Goal: Information Seeking & Learning: Learn about a topic

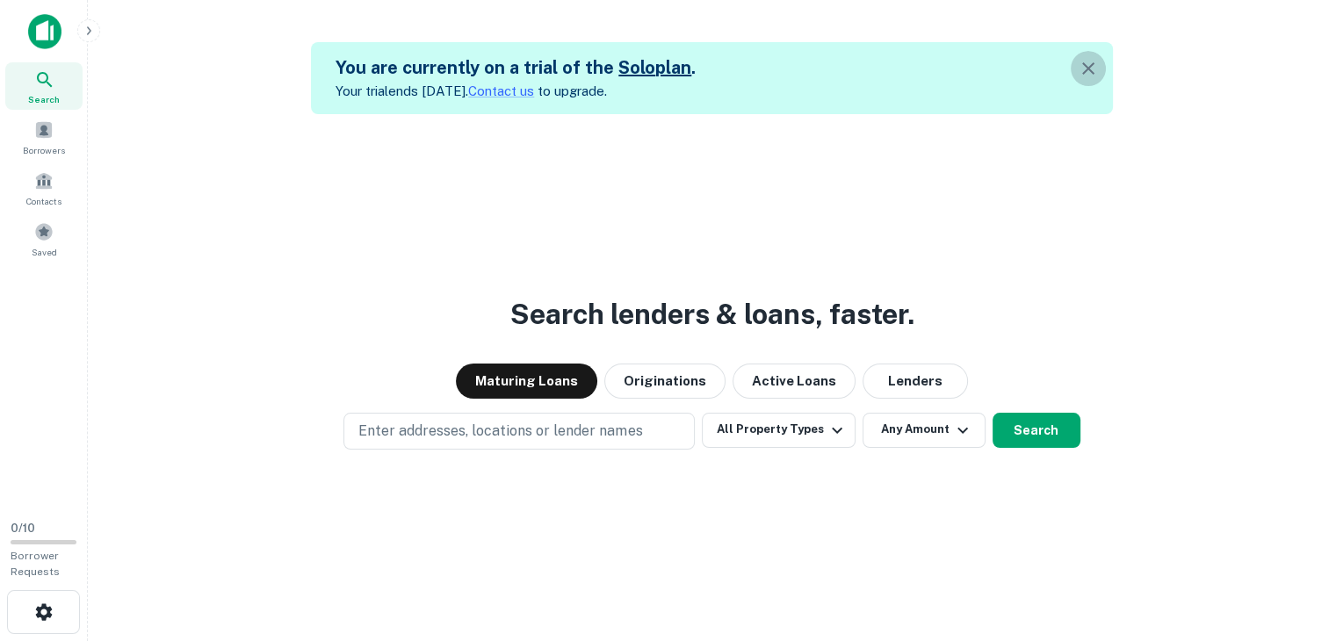
click at [1089, 62] on icon "button" at bounding box center [1088, 68] width 21 height 21
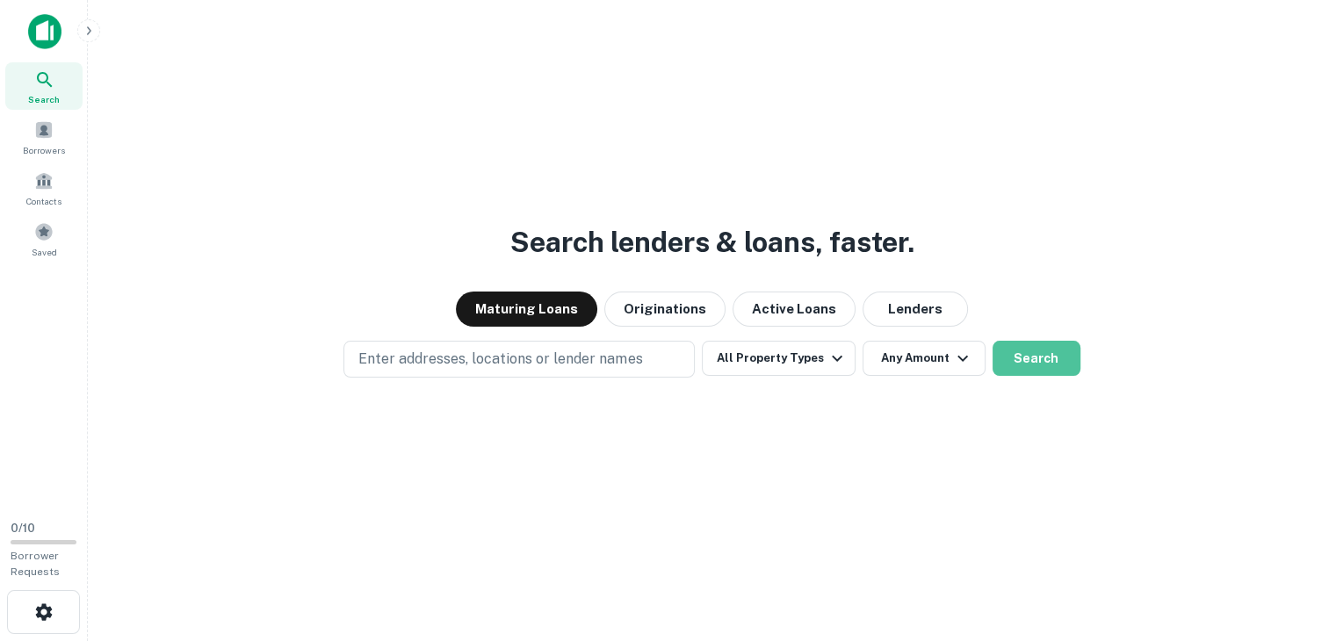
click at [1013, 365] on button "Search" at bounding box center [1037, 358] width 88 height 35
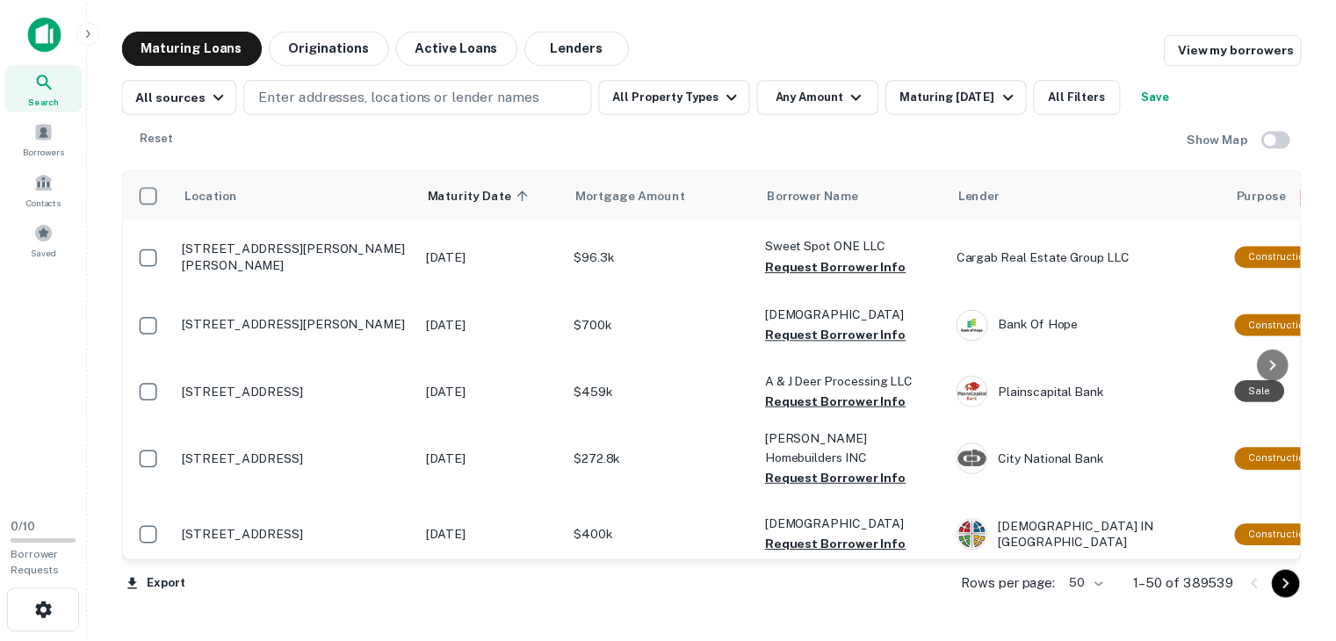
scroll to position [246, 0]
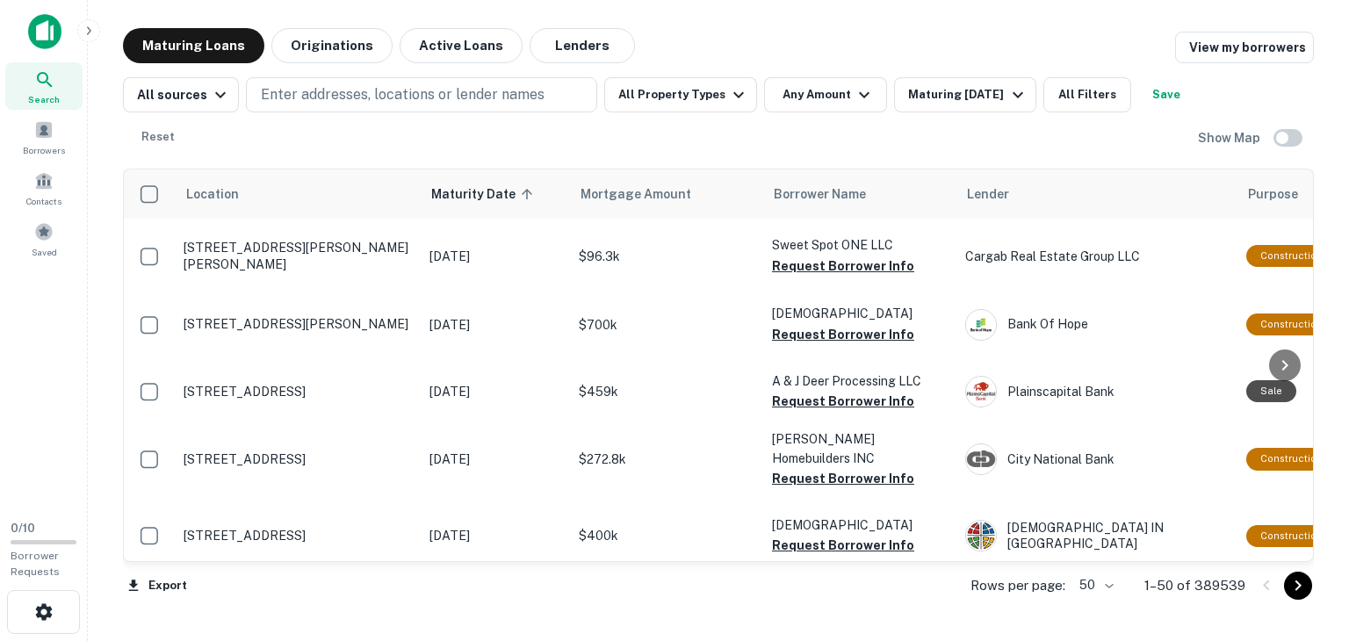
click at [588, 288] on td "$700k" at bounding box center [666, 325] width 193 height 76
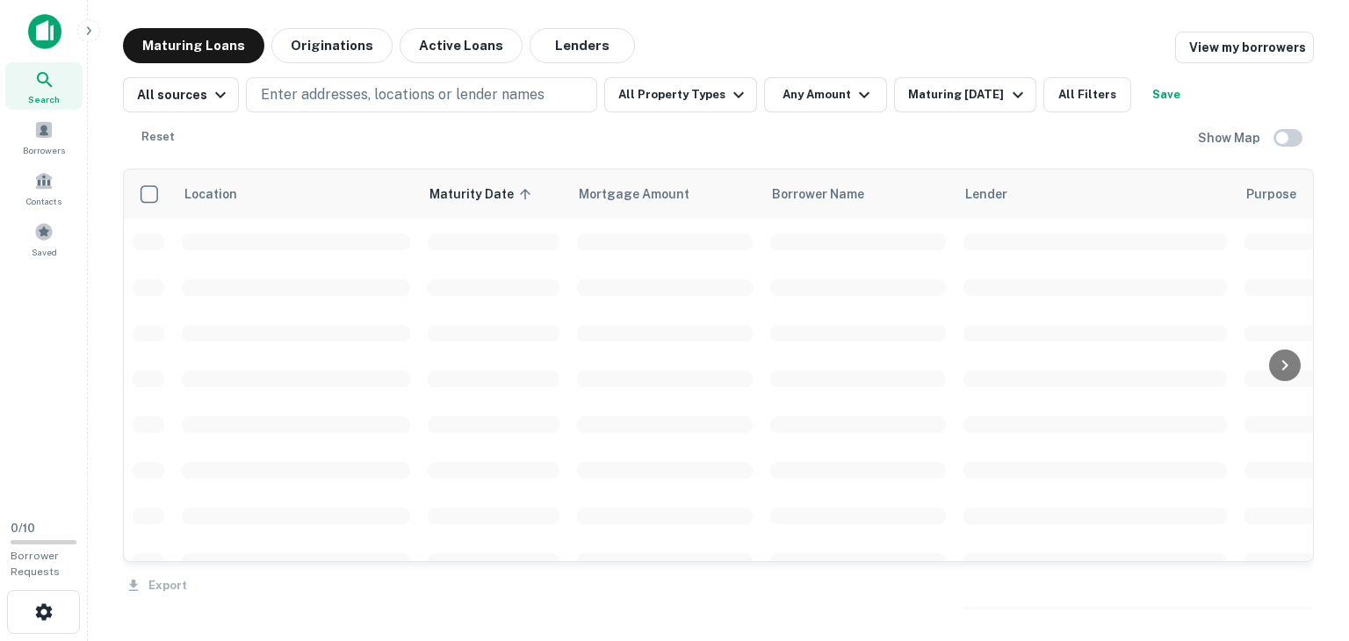
scroll to position [246, 0]
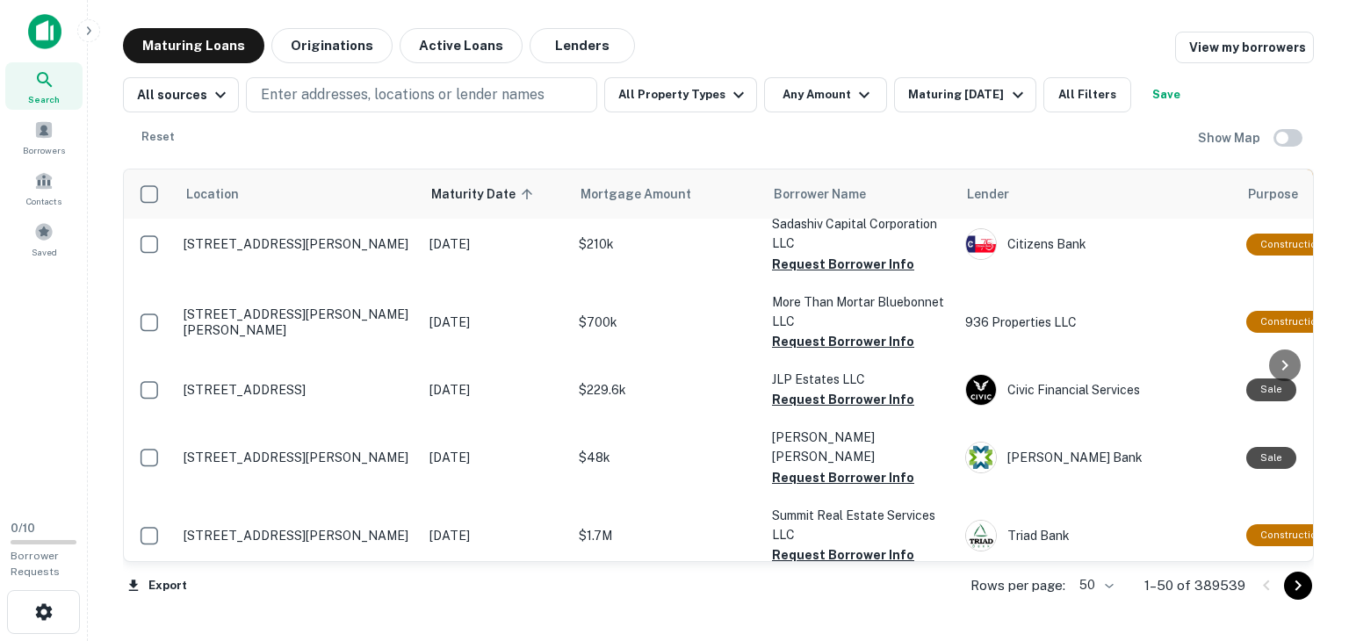
click at [401, 361] on td "730 S East Ave Vineland, NJ 08360" at bounding box center [298, 390] width 246 height 58
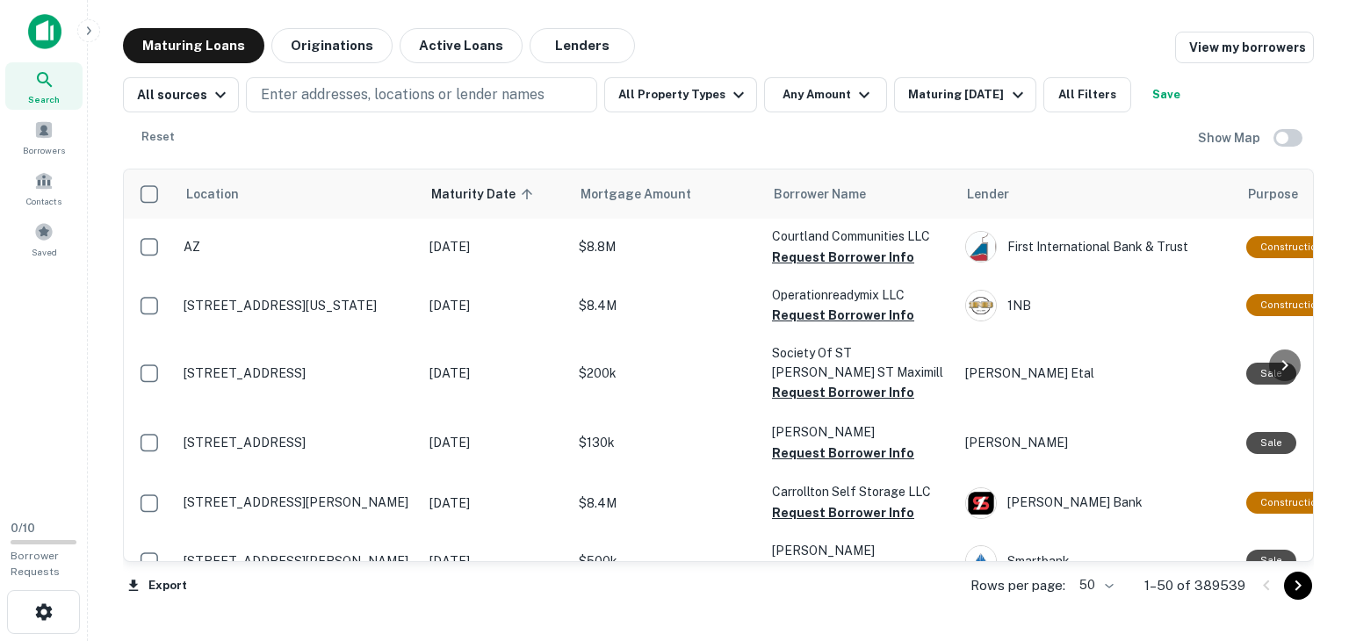
scroll to position [2740, 0]
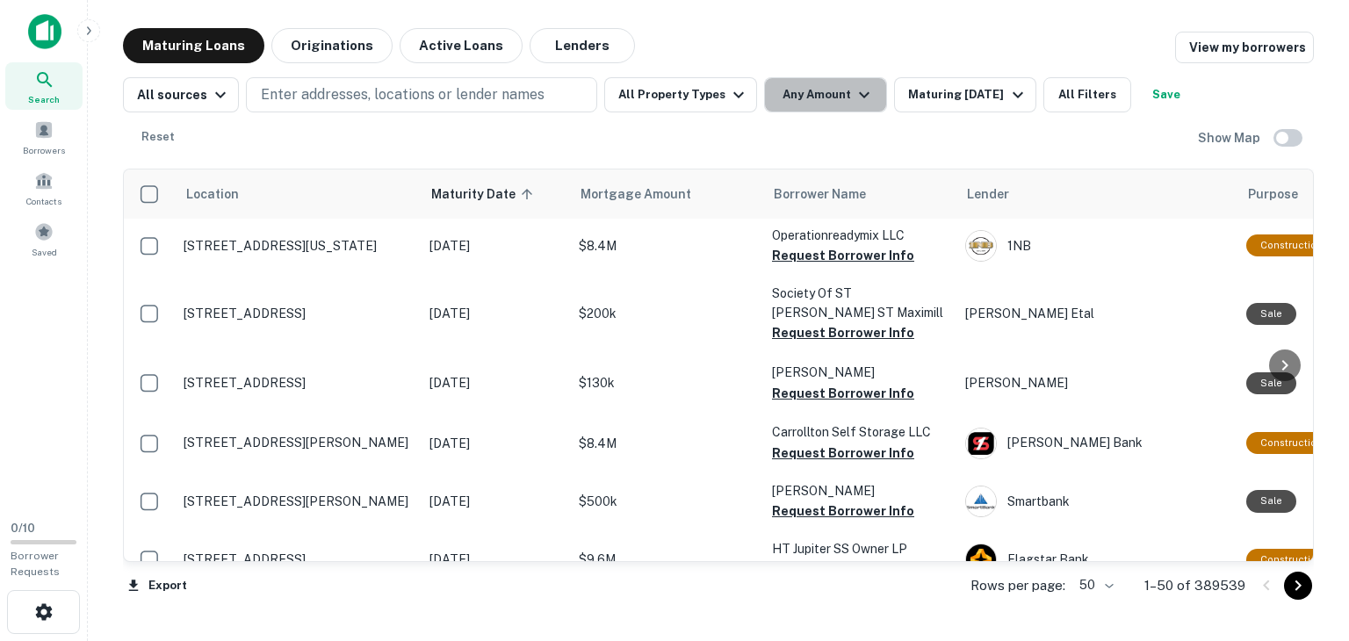
click at [859, 92] on icon "button" at bounding box center [864, 95] width 11 height 6
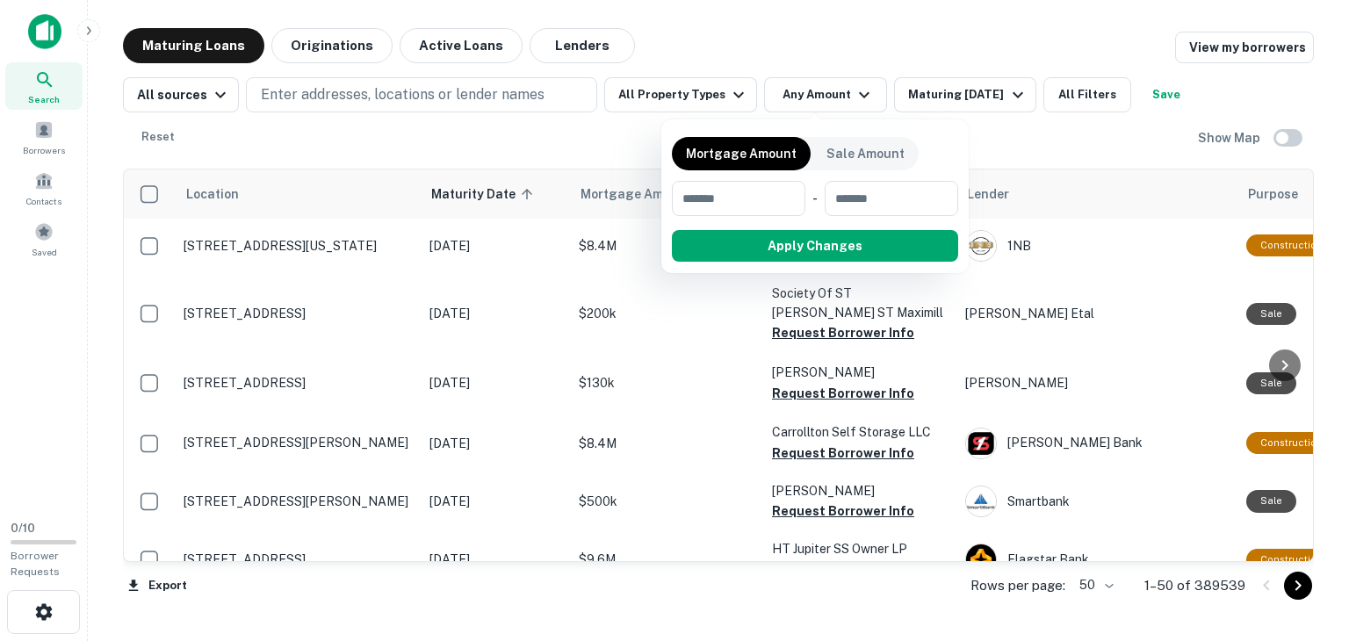
click at [584, 40] on div at bounding box center [674, 320] width 1349 height 641
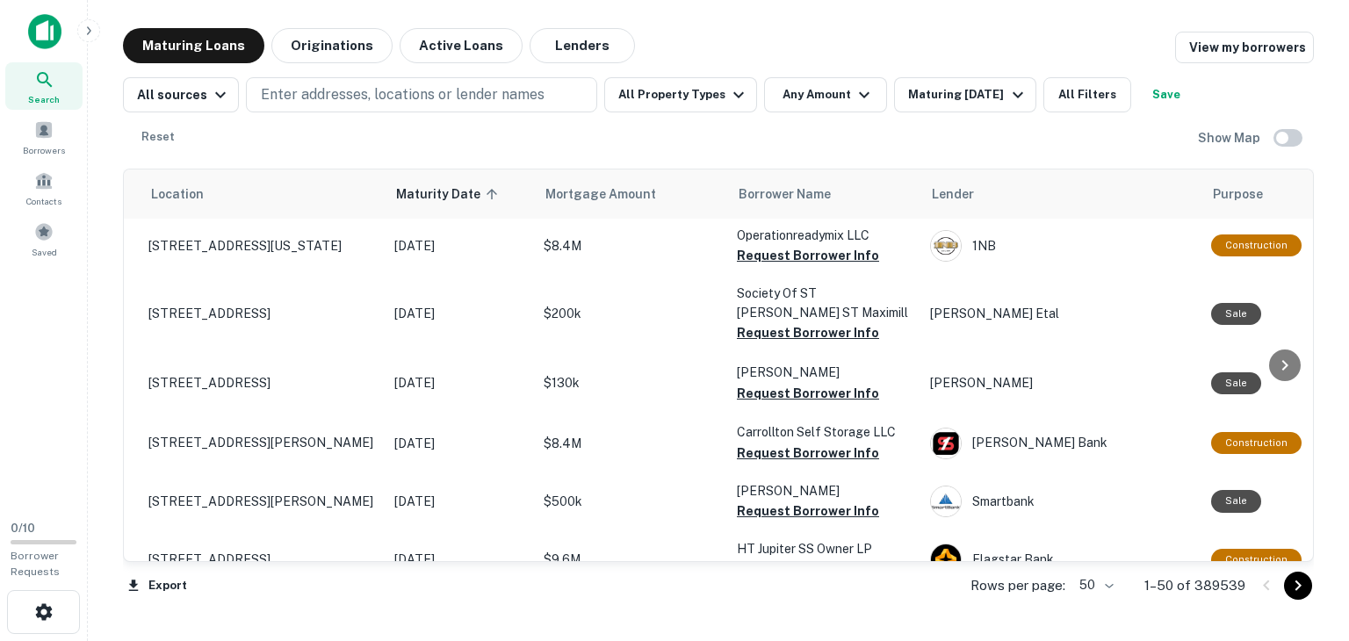
scroll to position [2740, 35]
click at [559, 40] on button "Lenders" at bounding box center [582, 45] width 105 height 35
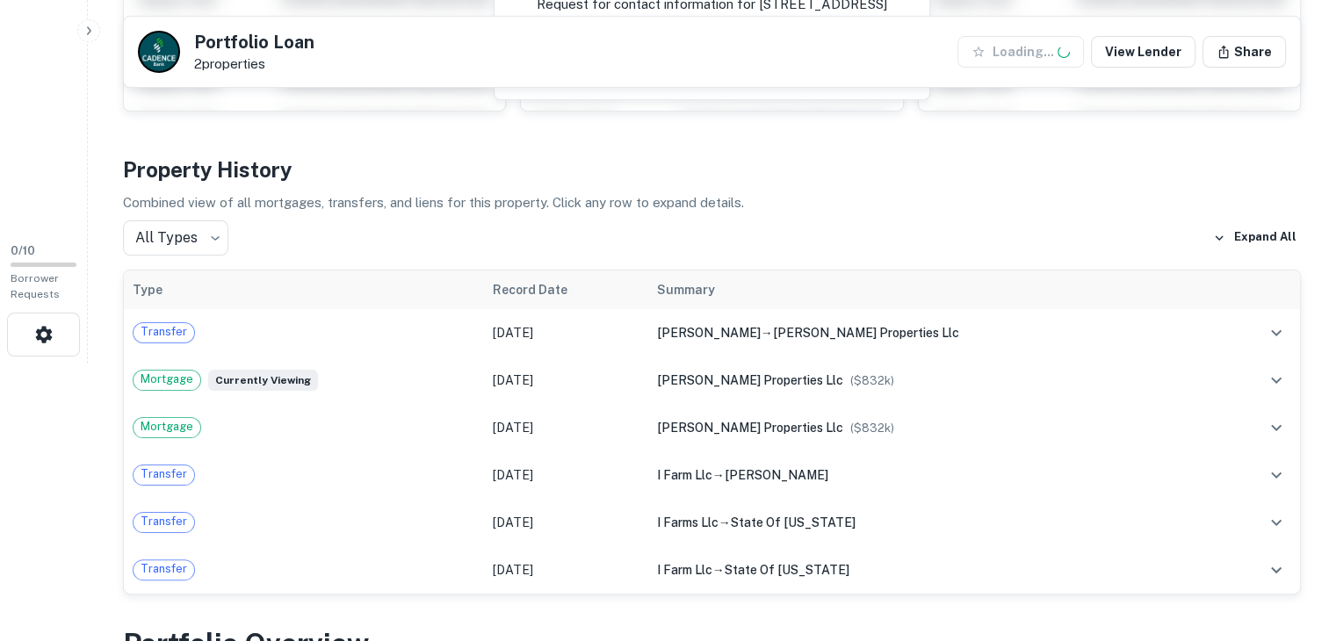
scroll to position [306, 0]
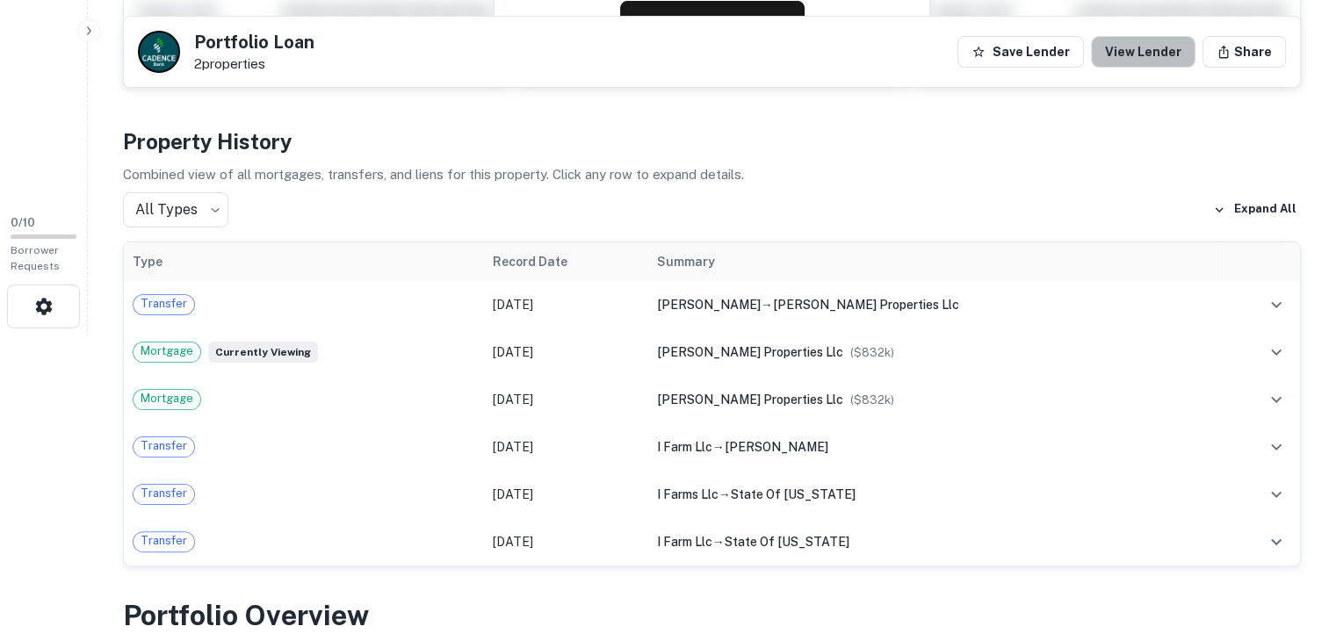
click at [1153, 57] on link "View Lender" at bounding box center [1143, 52] width 105 height 32
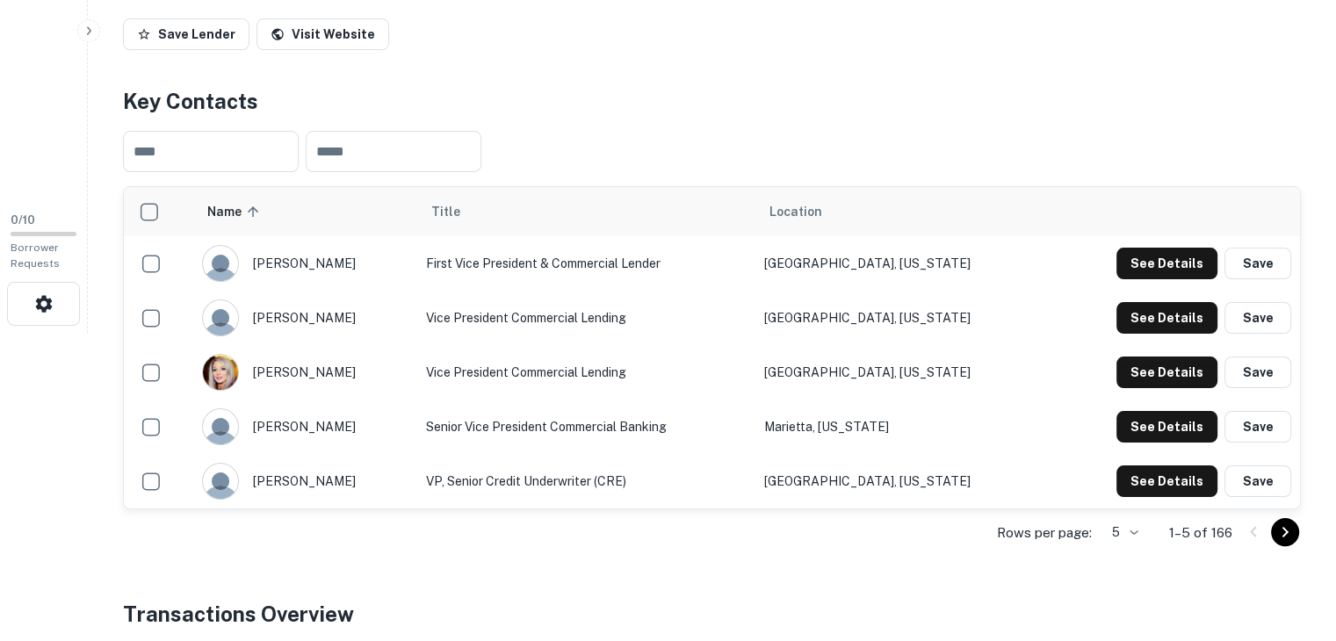
scroll to position [446, 0]
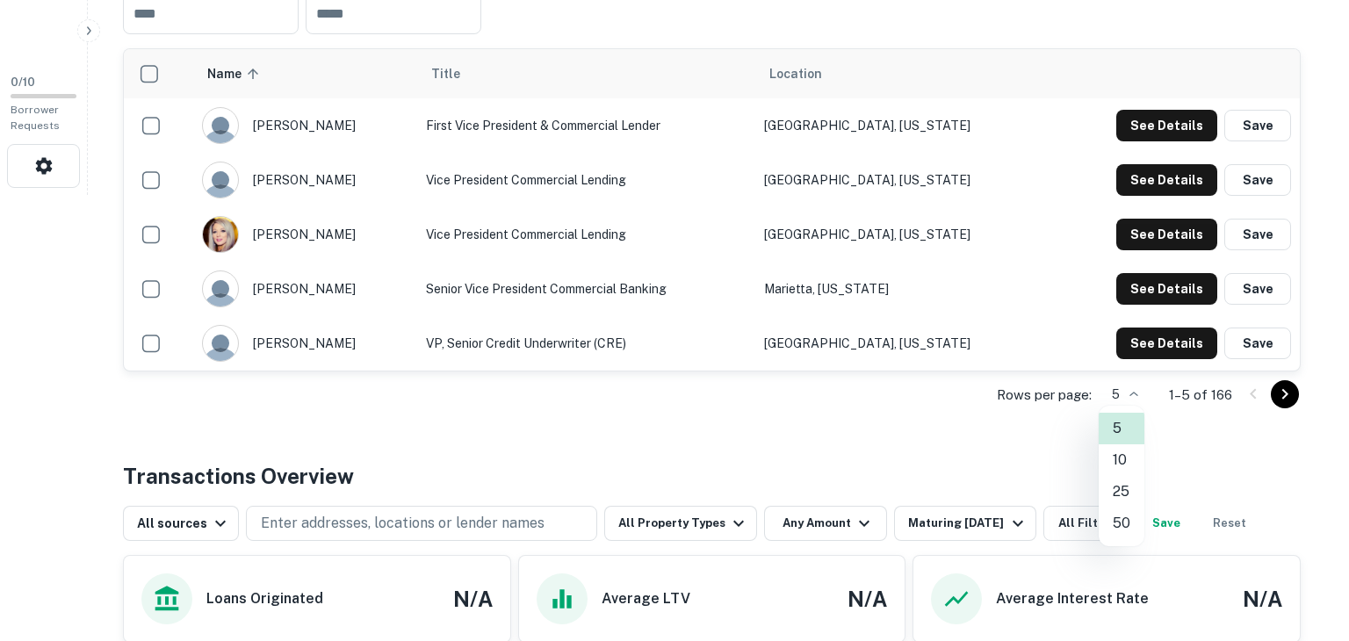
click at [1128, 516] on li "50" at bounding box center [1122, 524] width 46 height 32
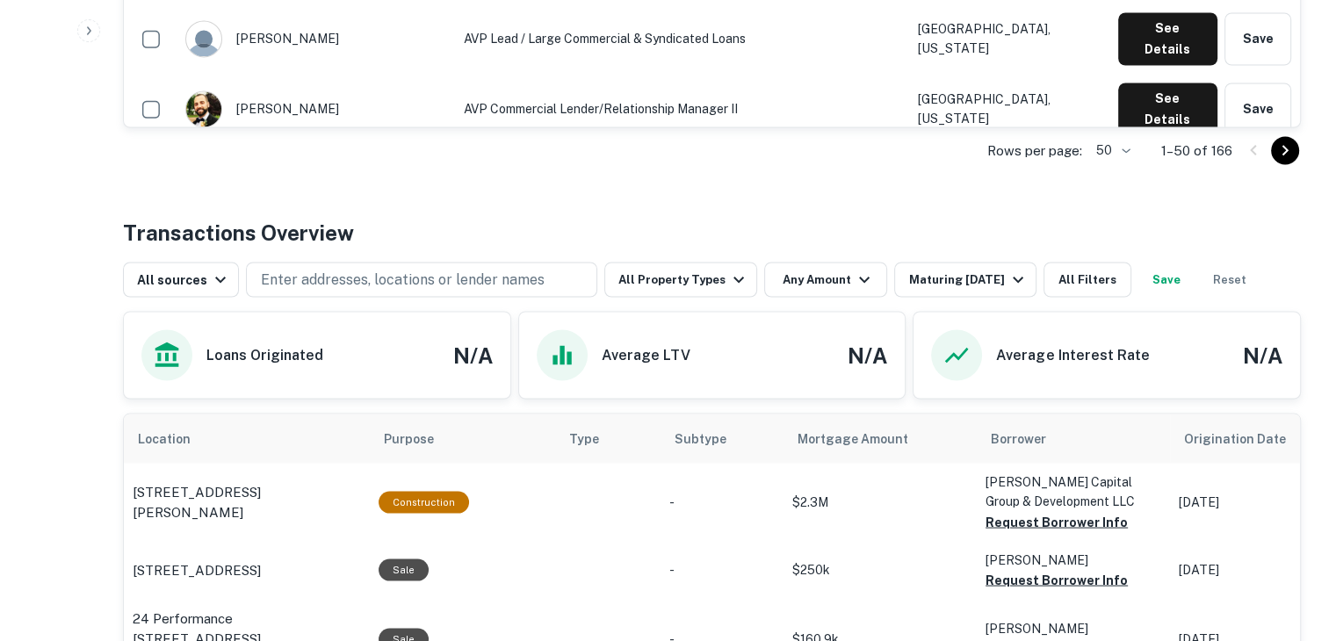
scroll to position [3162, 0]
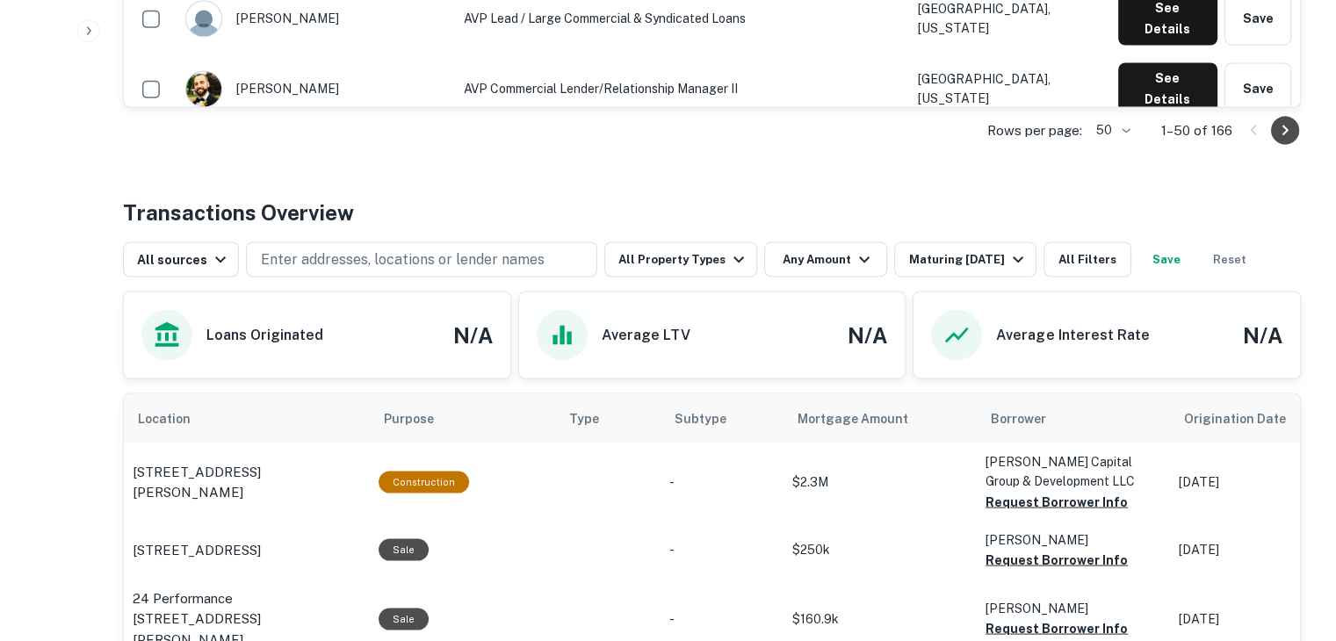
click at [1288, 124] on icon "Go to next page" at bounding box center [1285, 129] width 21 height 21
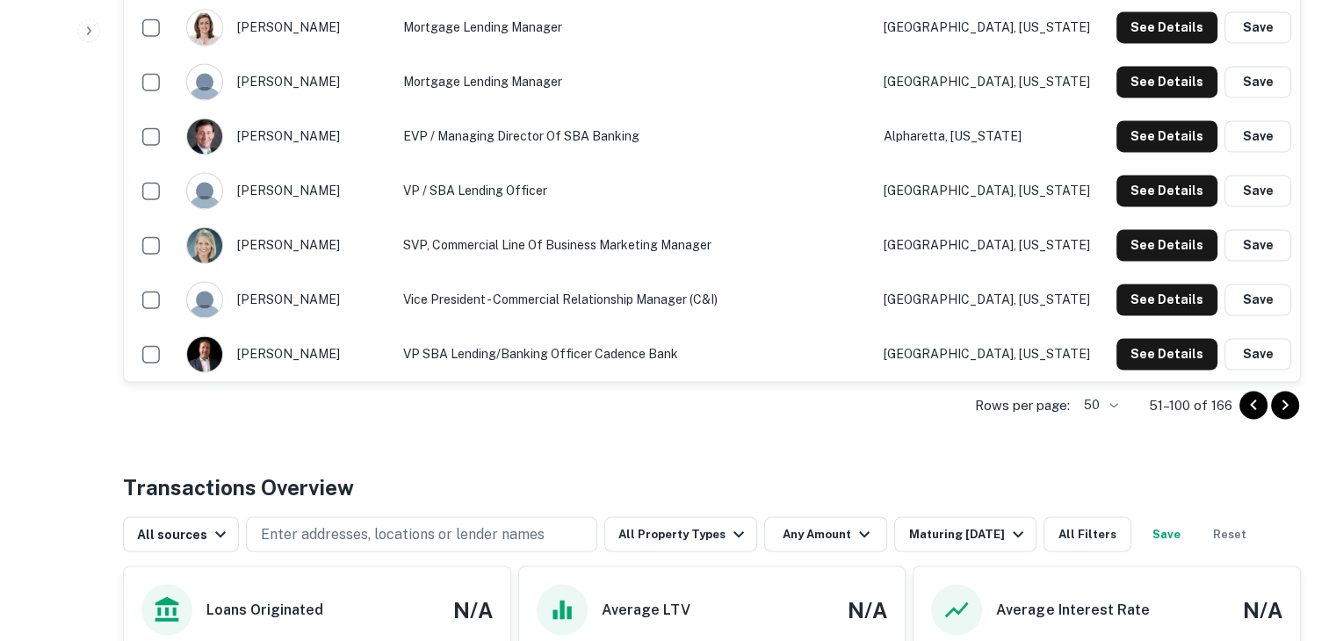
scroll to position [2888, 0]
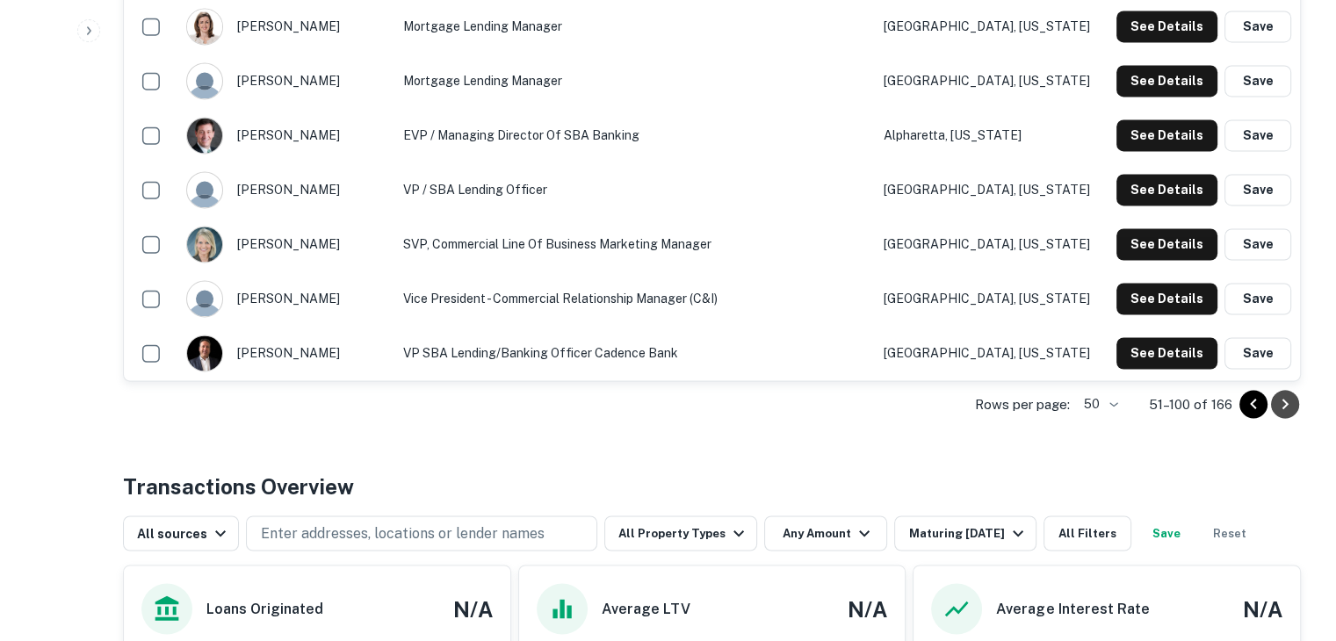
click at [1283, 404] on icon "Go to next page" at bounding box center [1285, 404] width 21 height 21
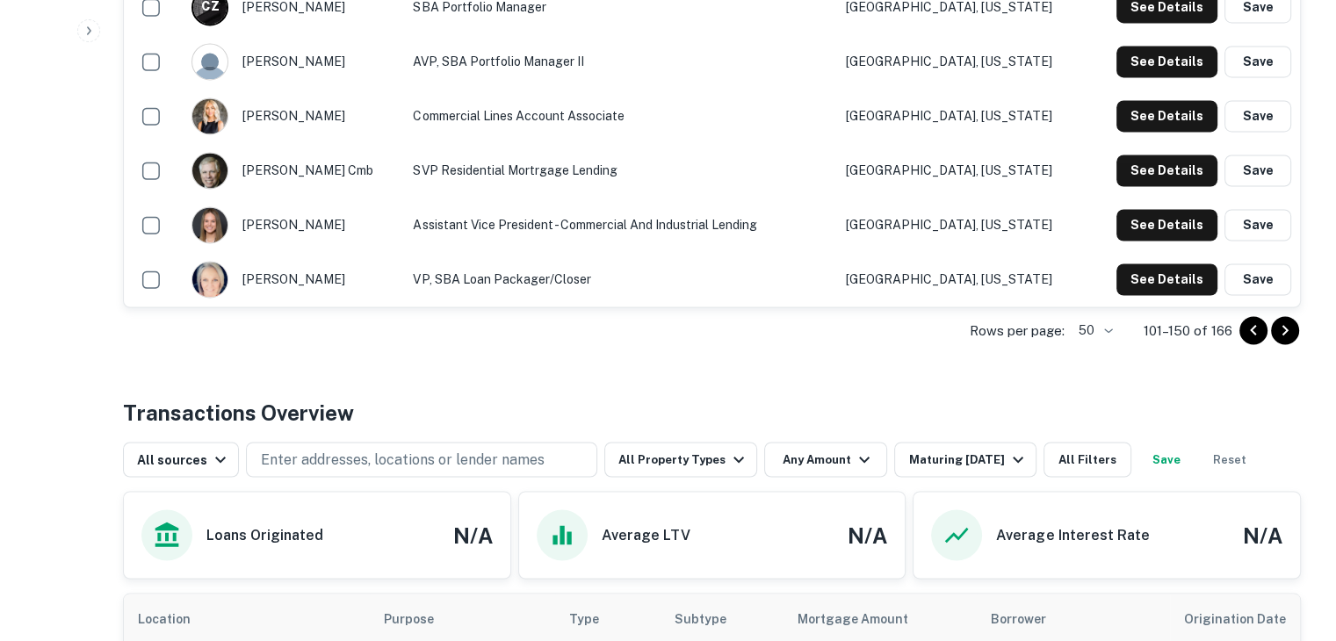
scroll to position [2963, 0]
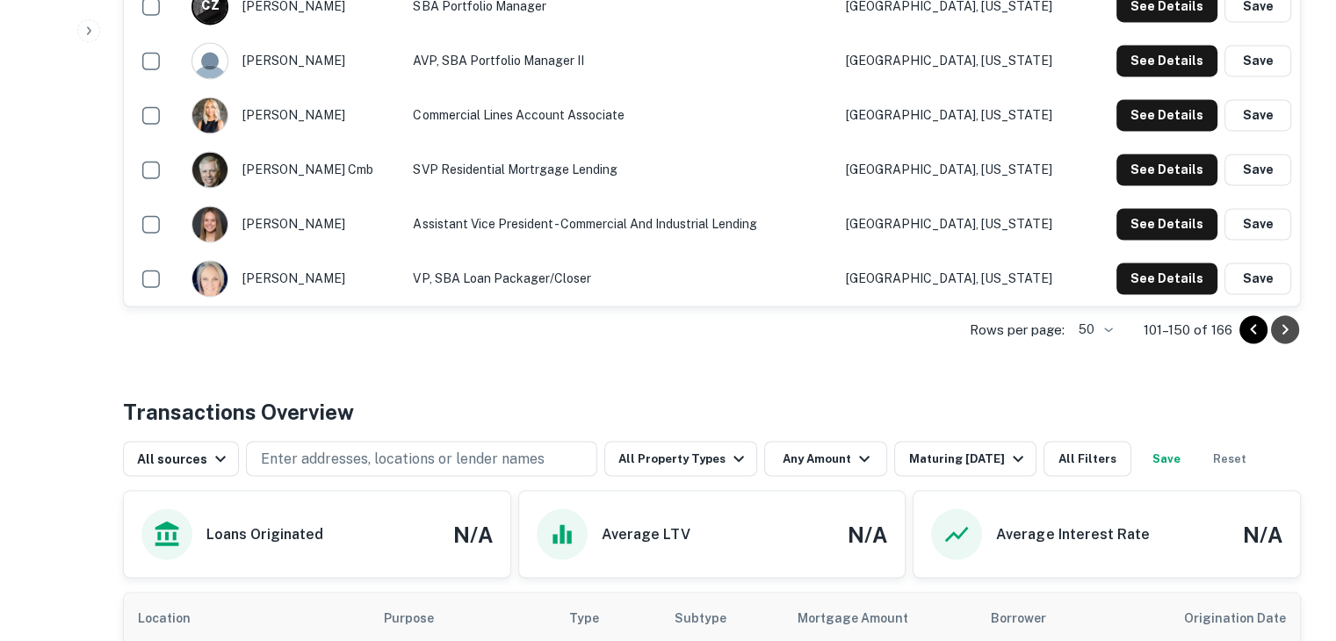
click at [1284, 324] on icon "Go to next page" at bounding box center [1286, 329] width 6 height 11
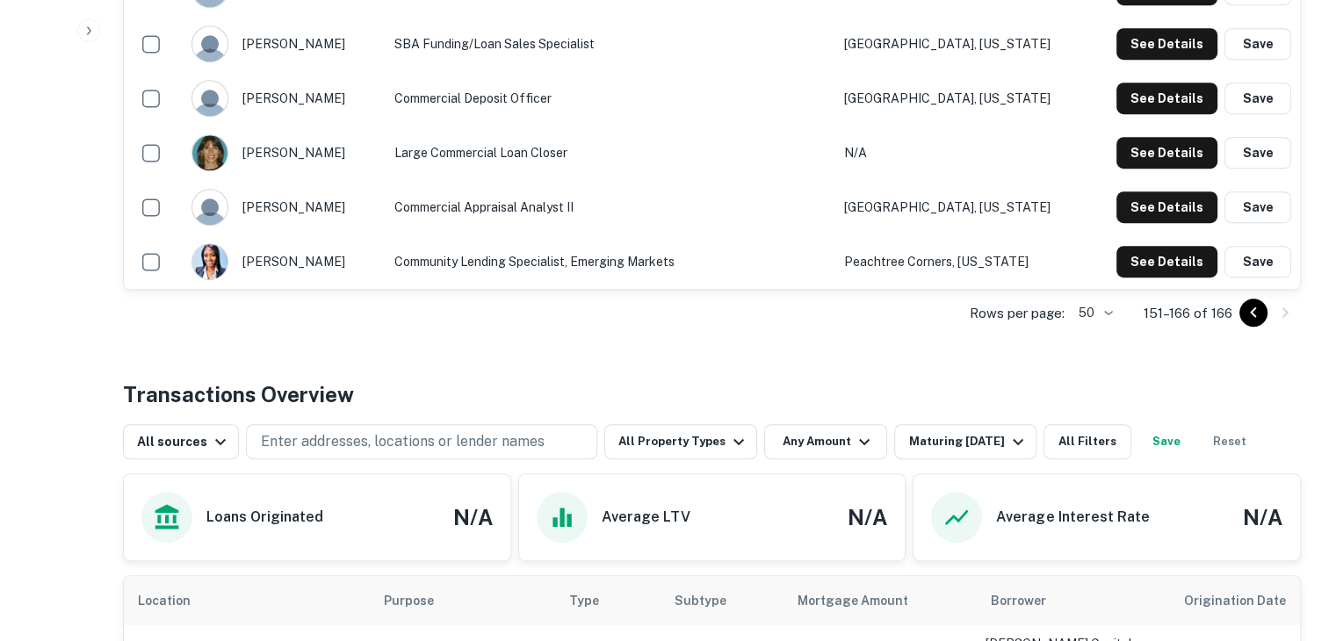
scroll to position [1132, 0]
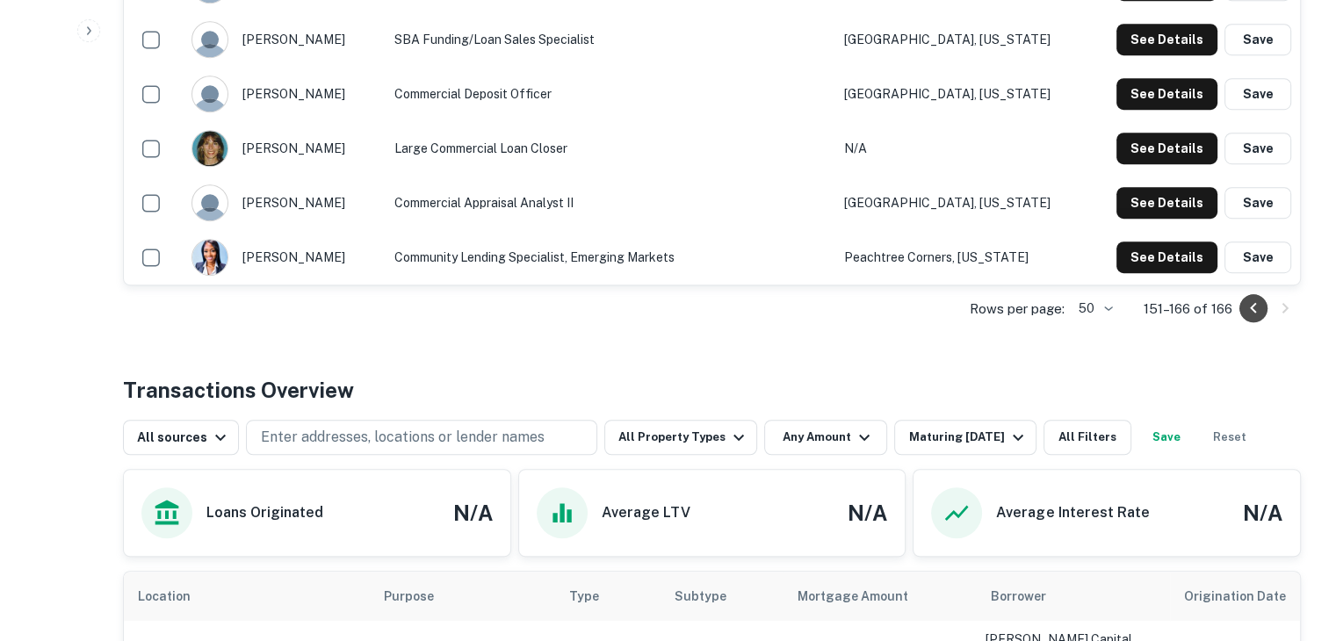
click at [1254, 300] on icon "Go to previous page" at bounding box center [1253, 308] width 21 height 21
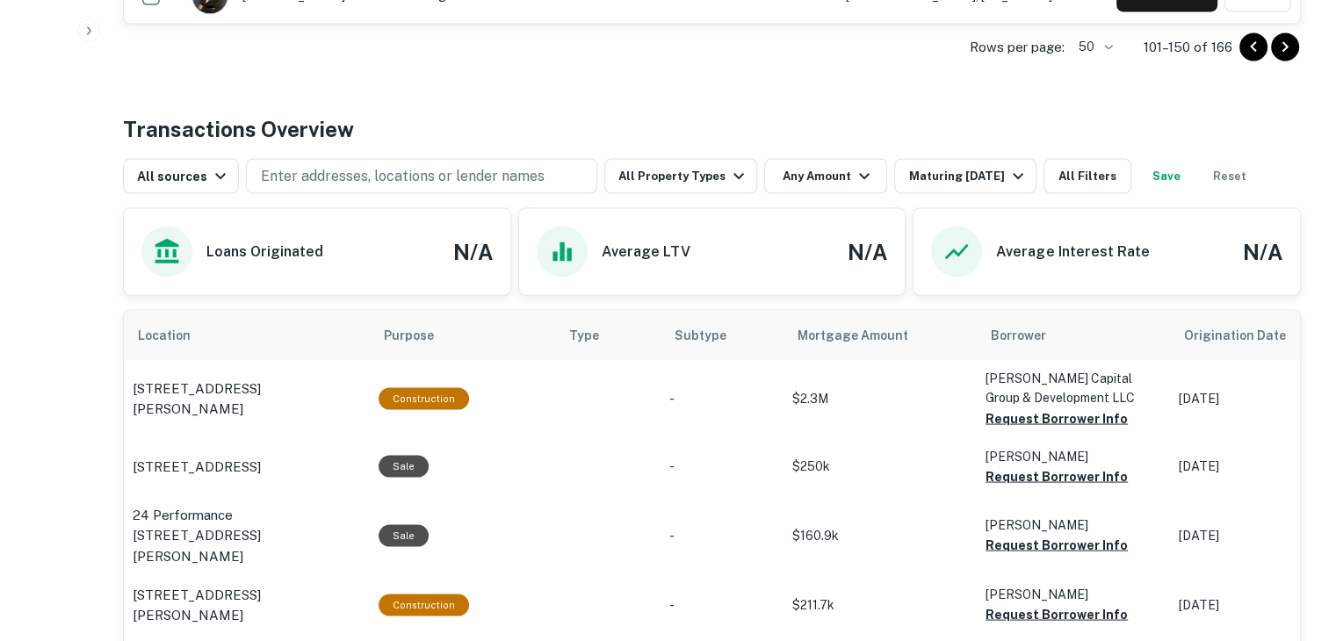
scroll to position [3244, 0]
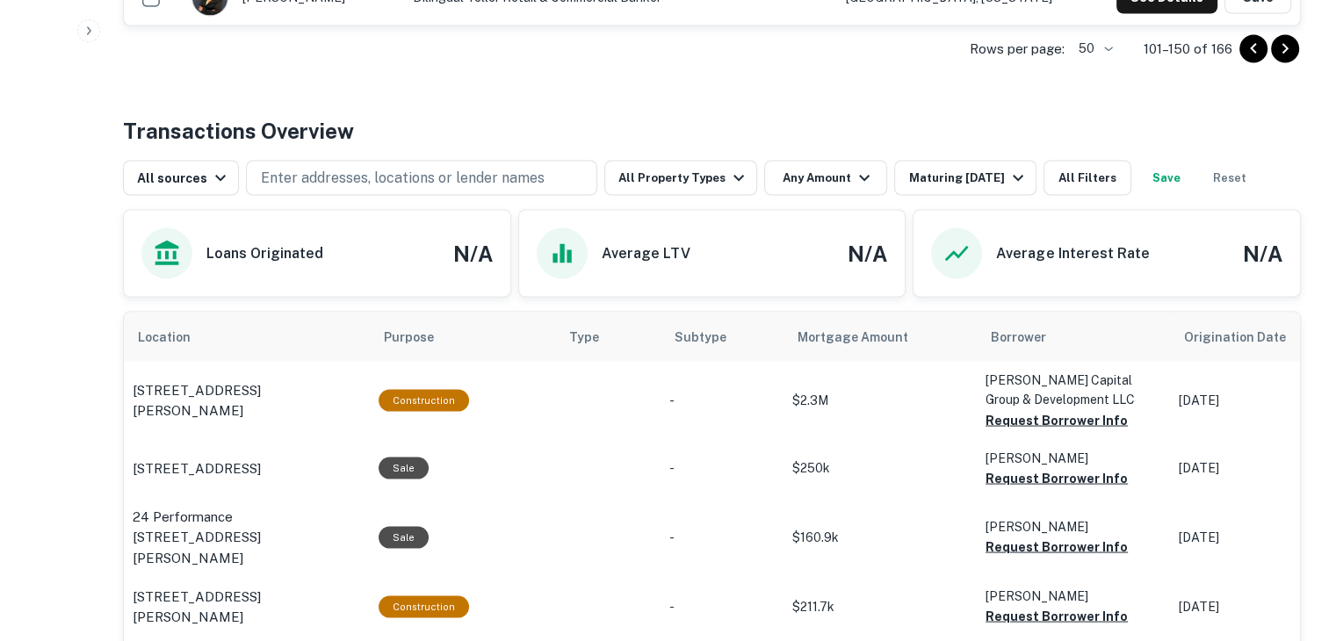
click at [1249, 47] on icon "Go to previous page" at bounding box center [1253, 48] width 21 height 21
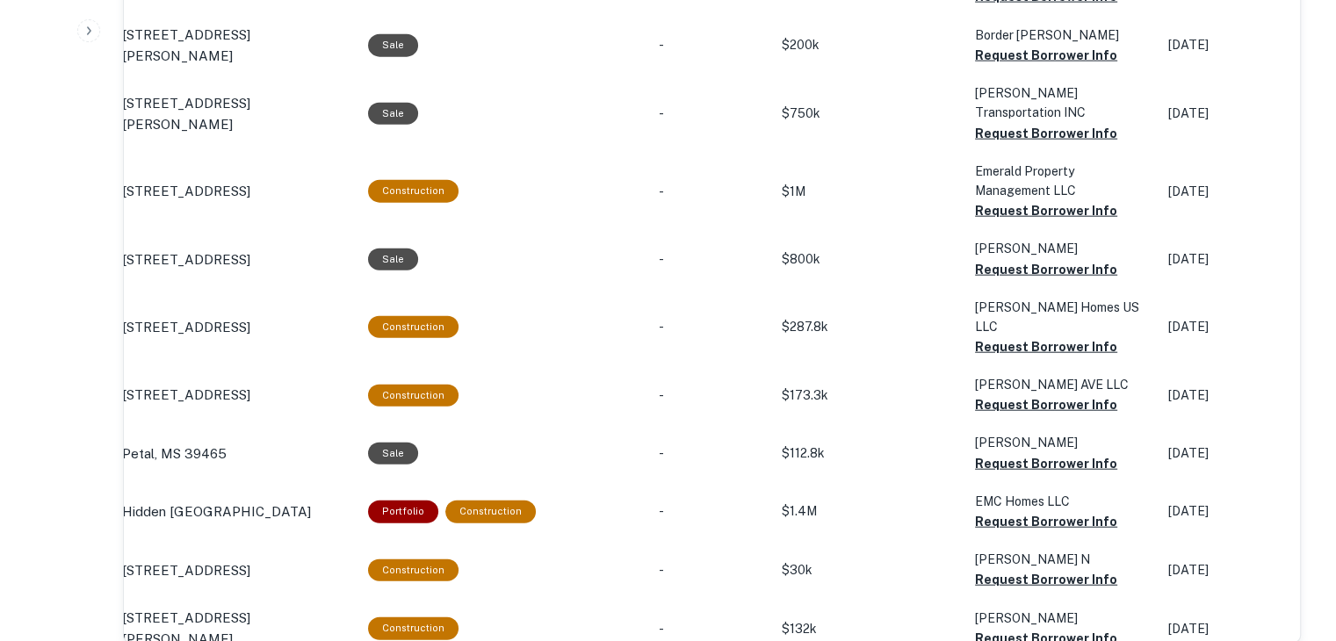
scroll to position [4176, 0]
drag, startPoint x: 791, startPoint y: 490, endPoint x: 801, endPoint y: 471, distance: 22.0
click at [801, 540] on td "$30k" at bounding box center [869, 569] width 193 height 58
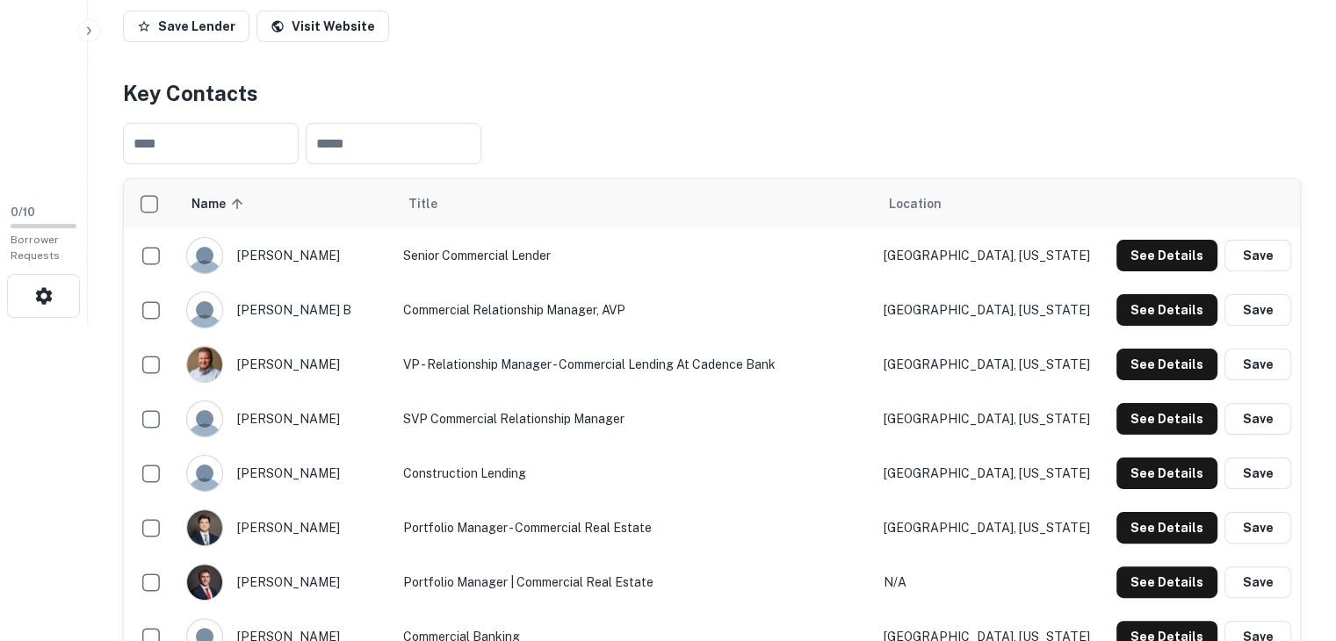
scroll to position [318, 0]
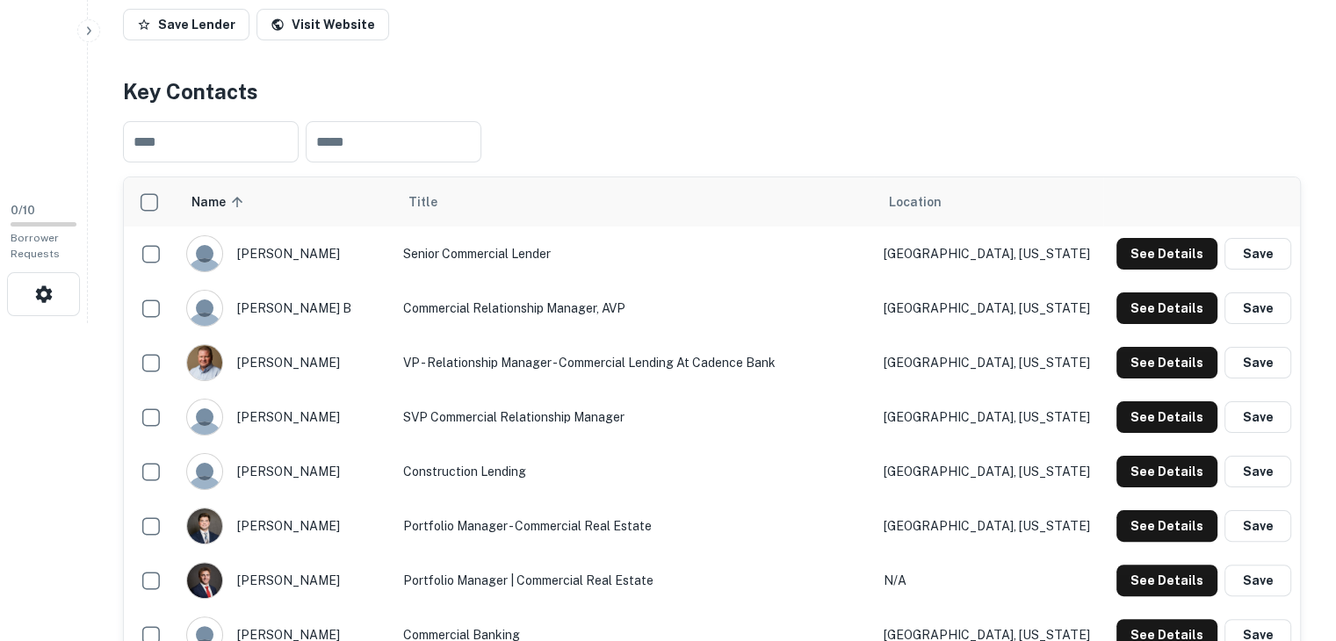
click at [1174, 255] on button "See Details" at bounding box center [1167, 254] width 101 height 32
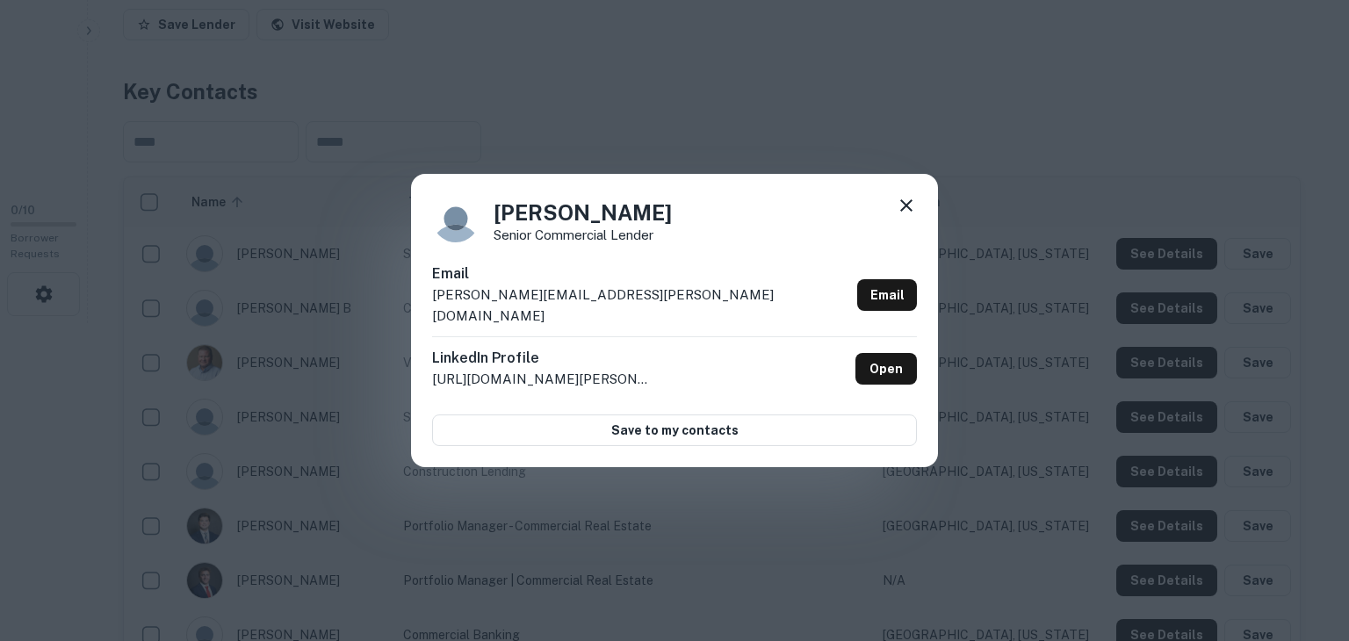
click at [902, 215] on icon at bounding box center [906, 205] width 21 height 21
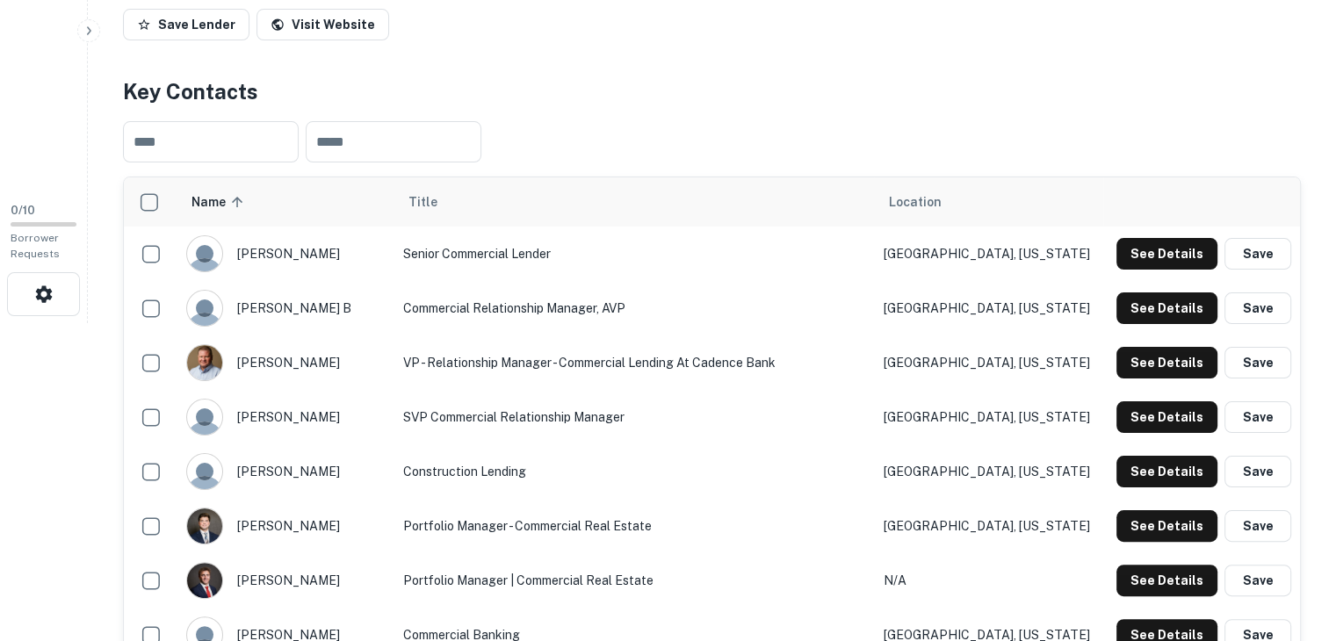
click at [1142, 244] on button "See Details" at bounding box center [1167, 254] width 101 height 32
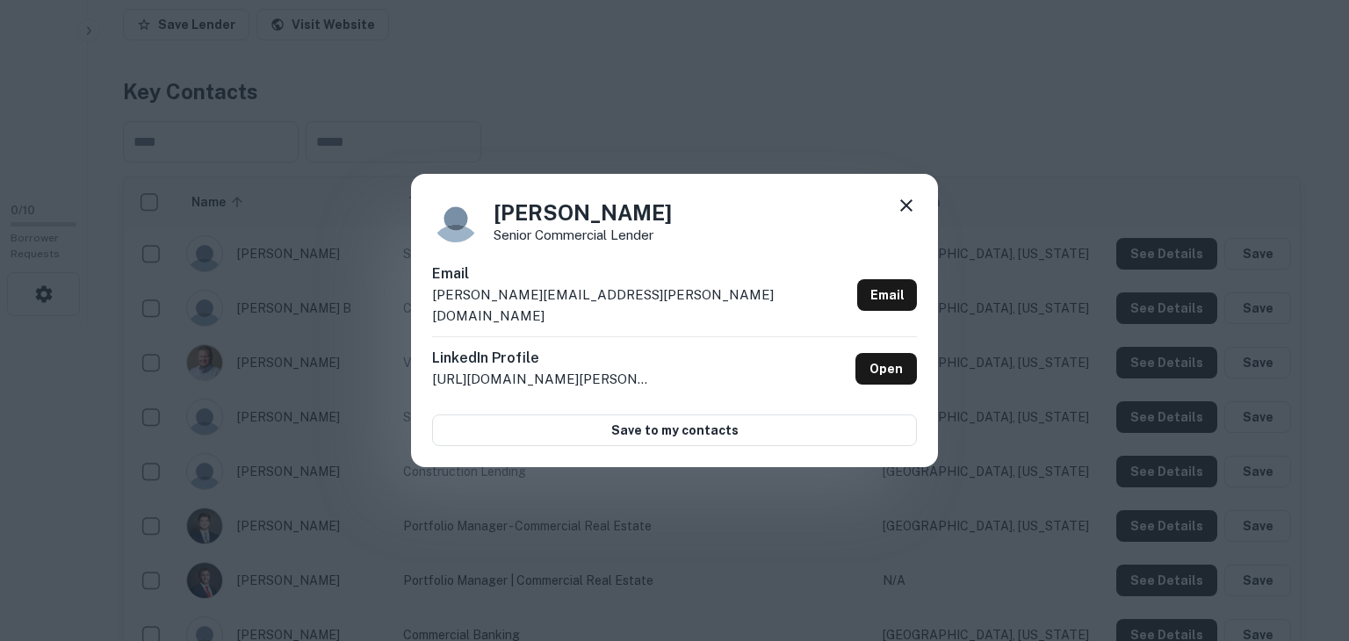
click at [901, 211] on icon at bounding box center [907, 205] width 12 height 12
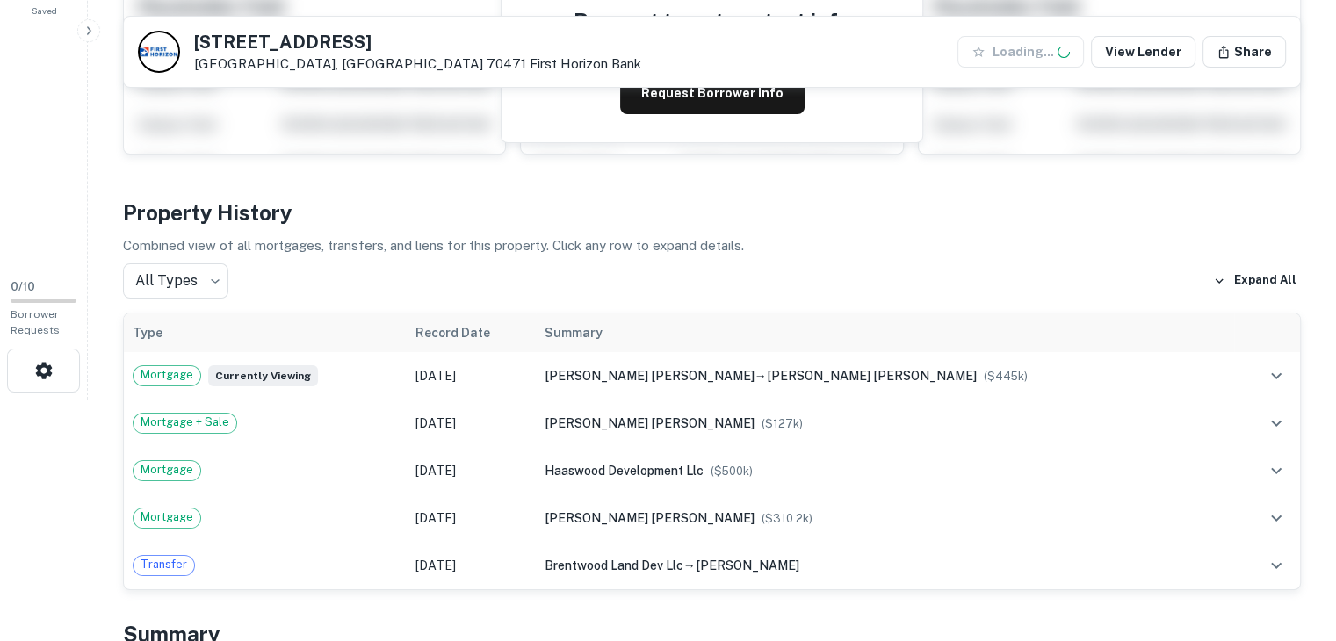
scroll to position [255, 0]
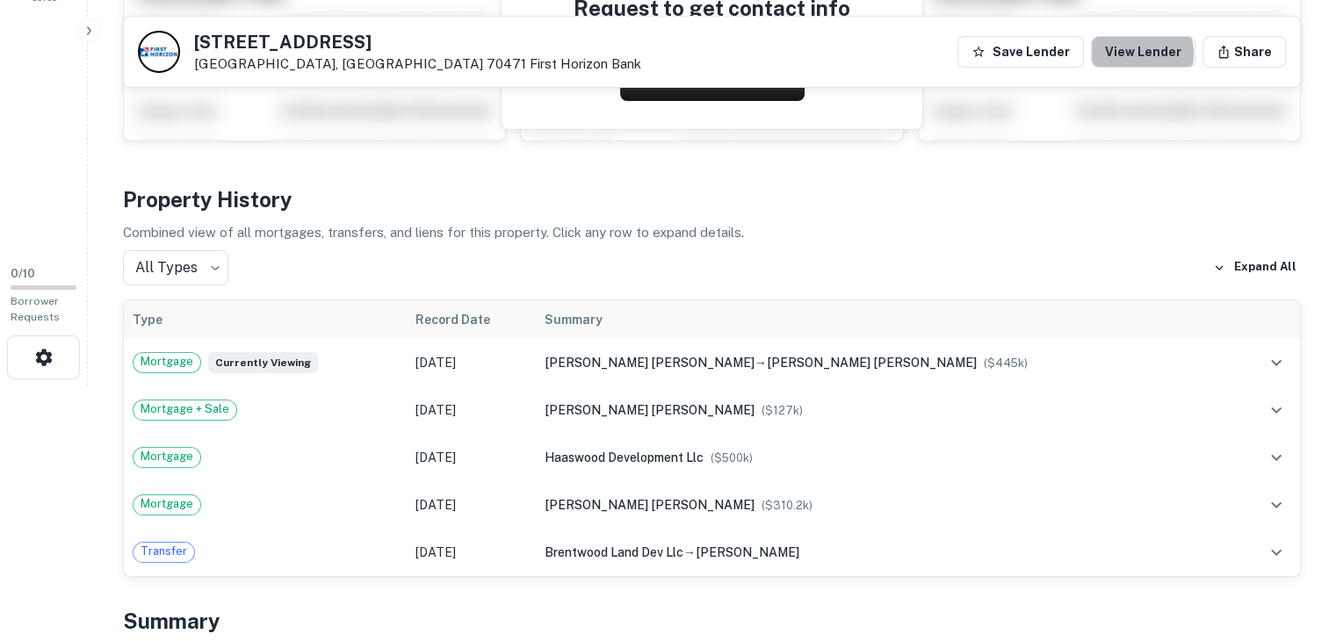
click at [1142, 54] on link "View Lender" at bounding box center [1143, 52] width 105 height 32
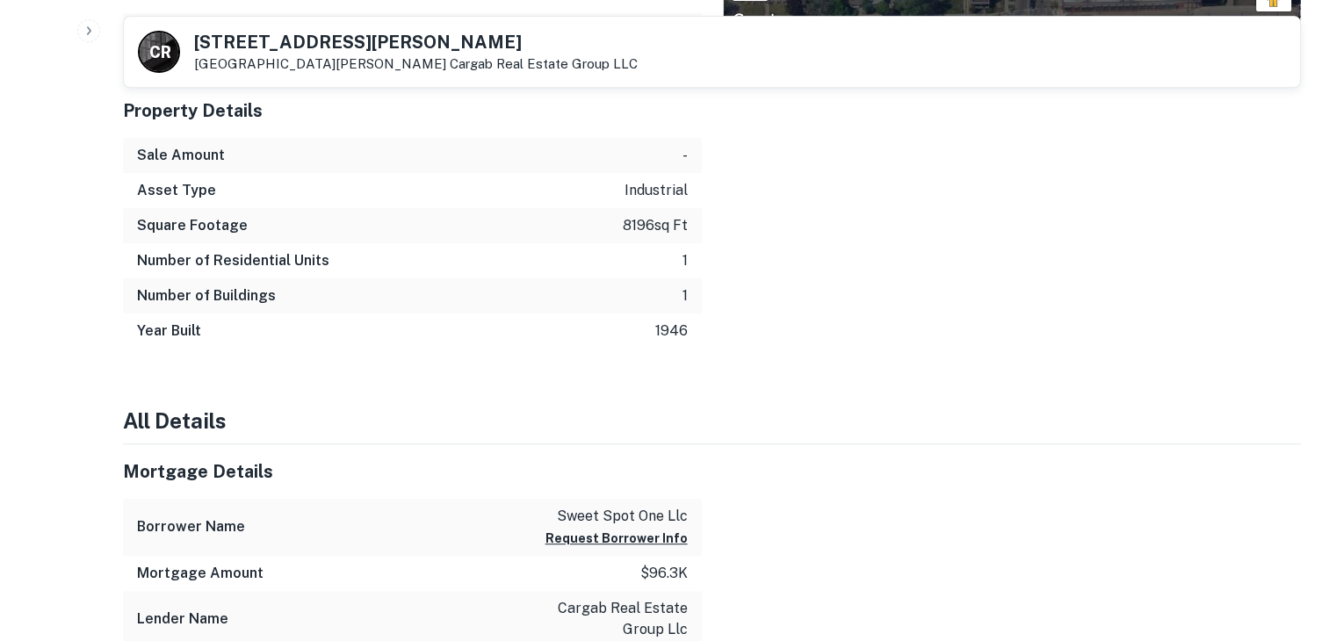
scroll to position [761, 0]
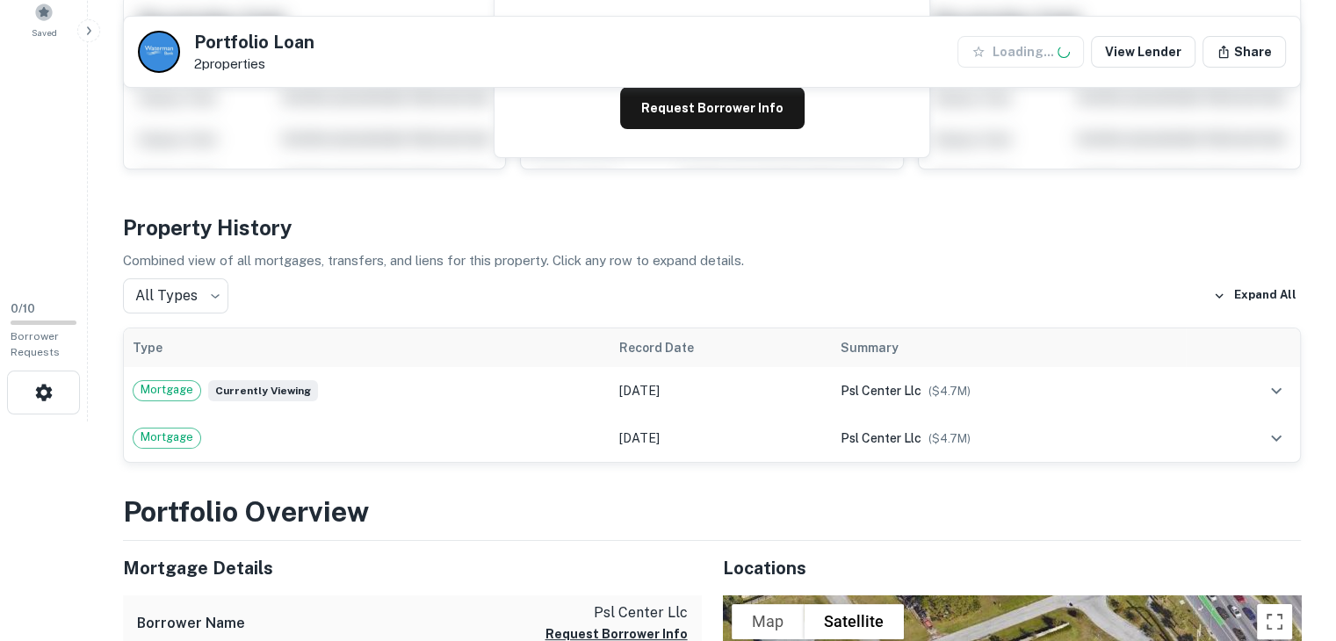
scroll to position [273, 0]
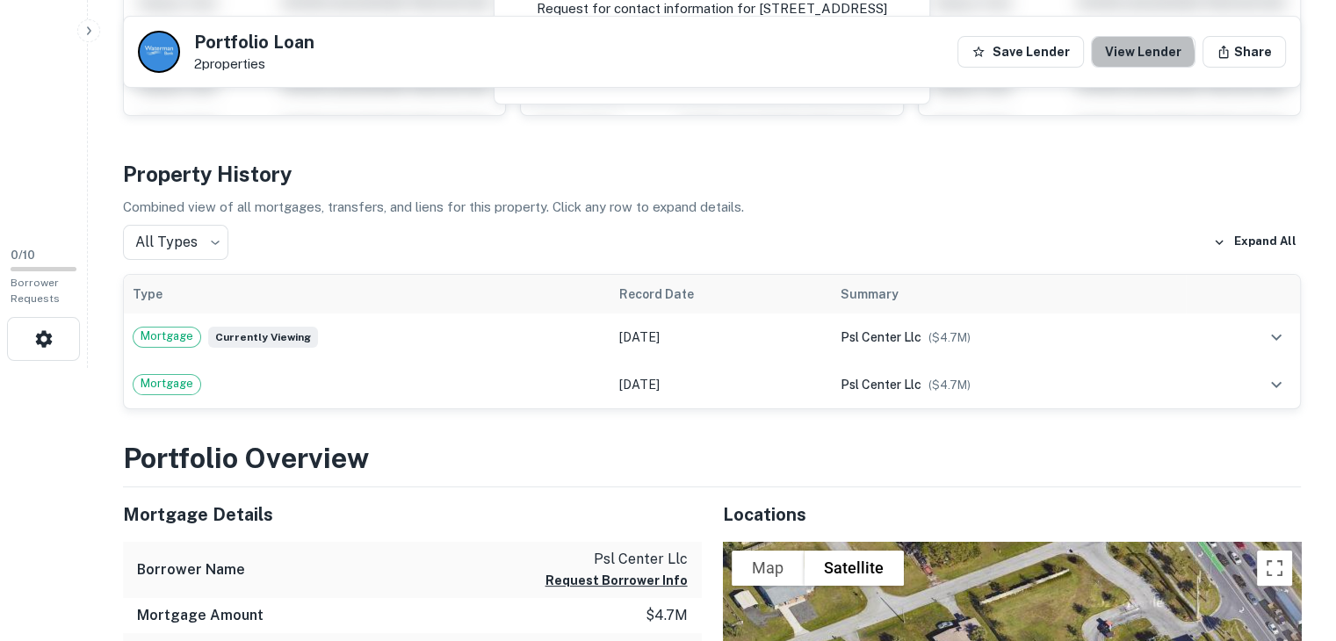
click at [1146, 55] on link "View Lender" at bounding box center [1143, 52] width 105 height 32
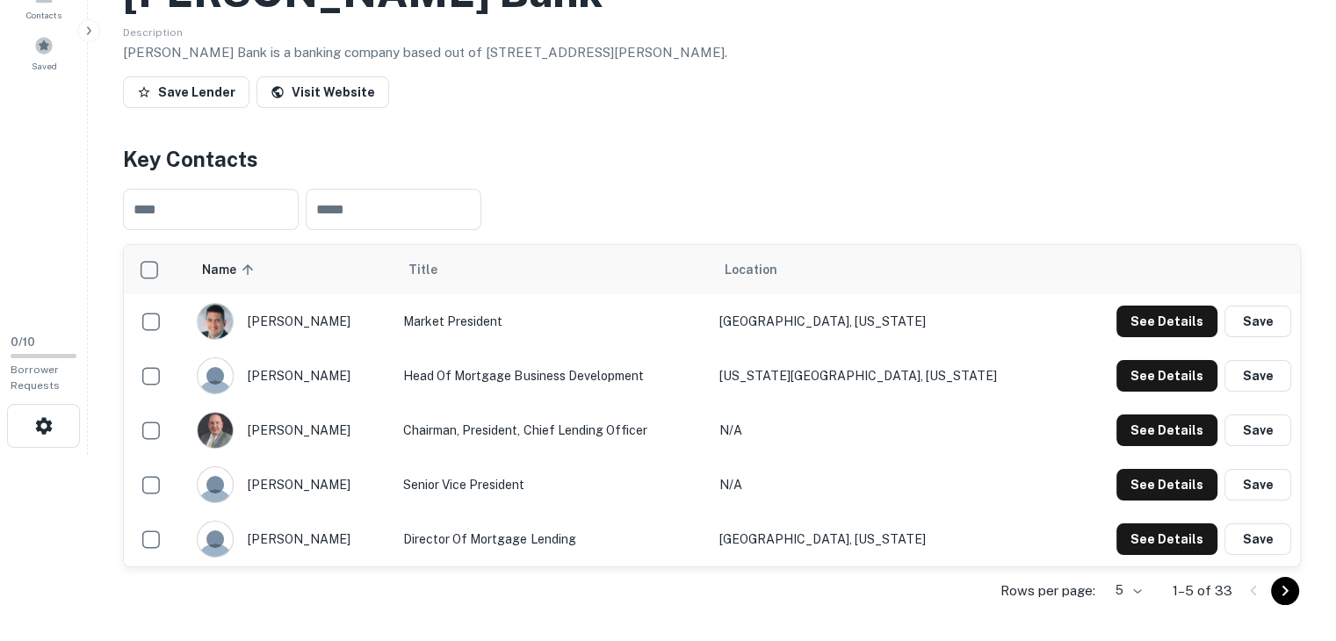
scroll to position [188, 0]
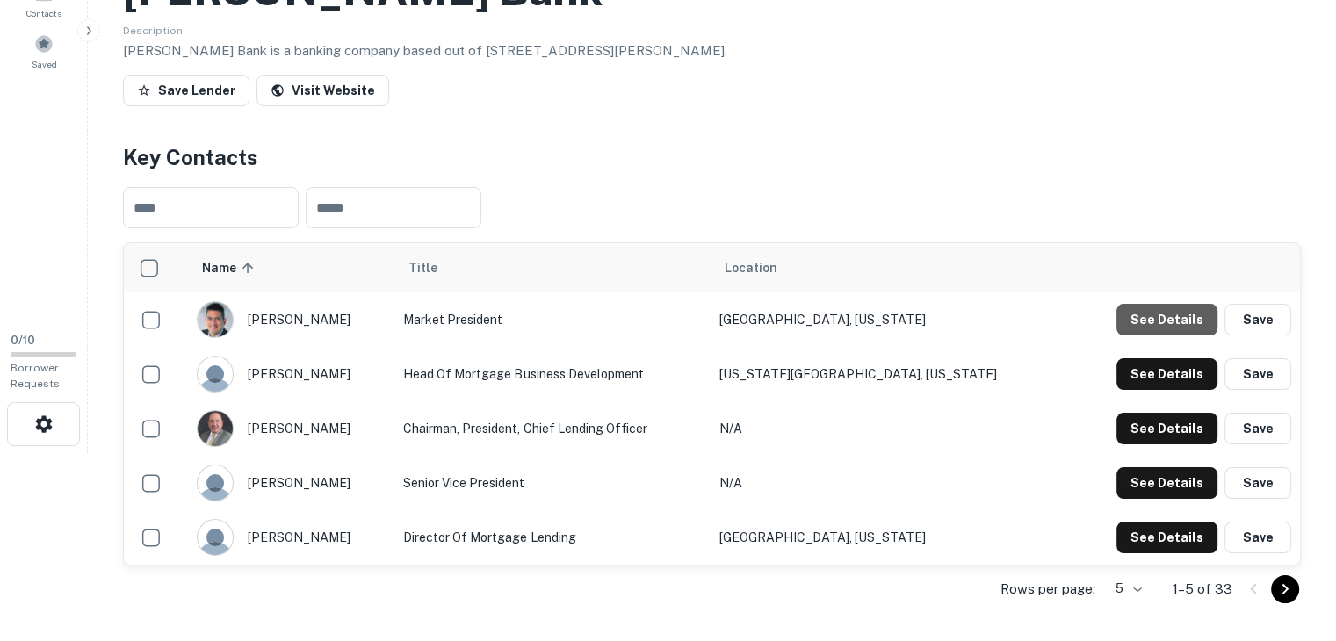
click at [1179, 309] on button "See Details" at bounding box center [1167, 320] width 101 height 32
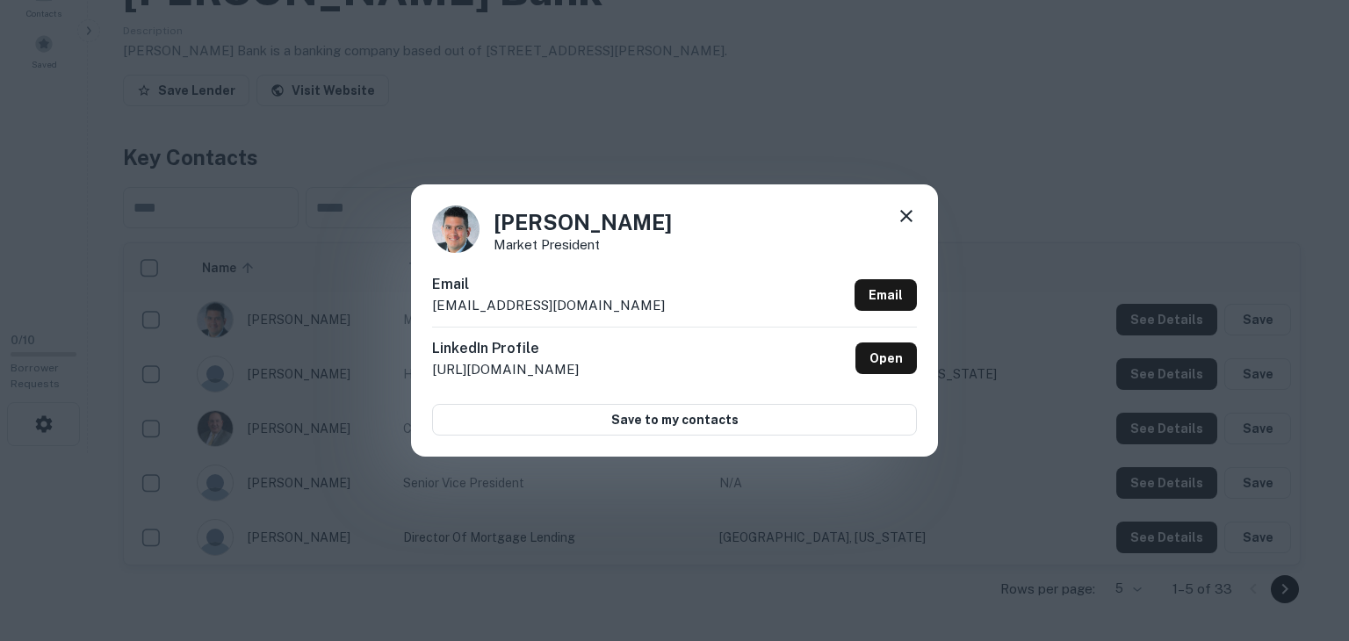
click at [907, 215] on icon at bounding box center [907, 216] width 12 height 12
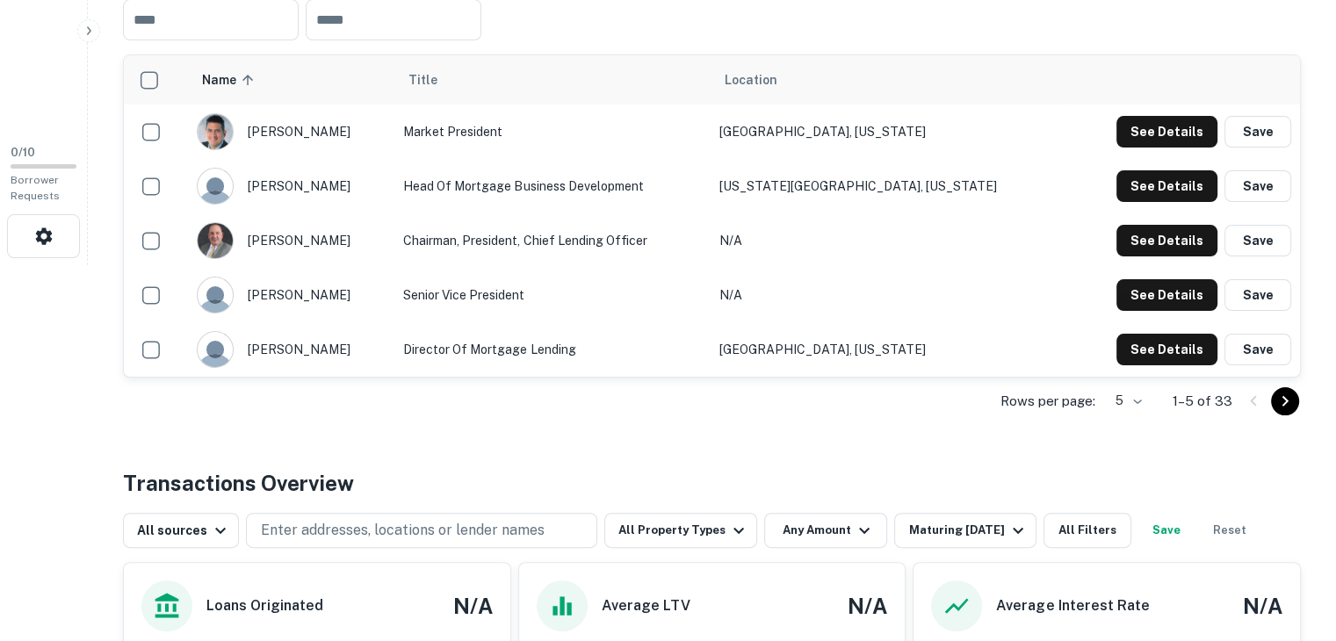
scroll to position [378, 0]
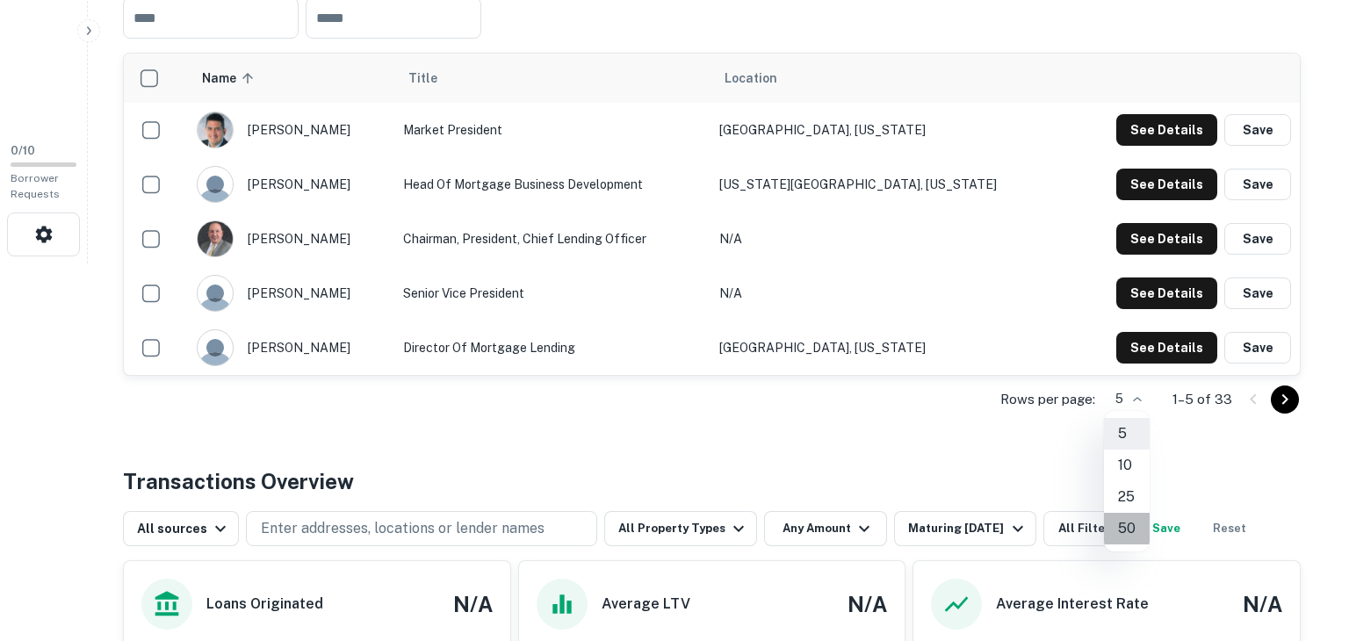
click at [1132, 529] on li "50" at bounding box center [1127, 529] width 46 height 32
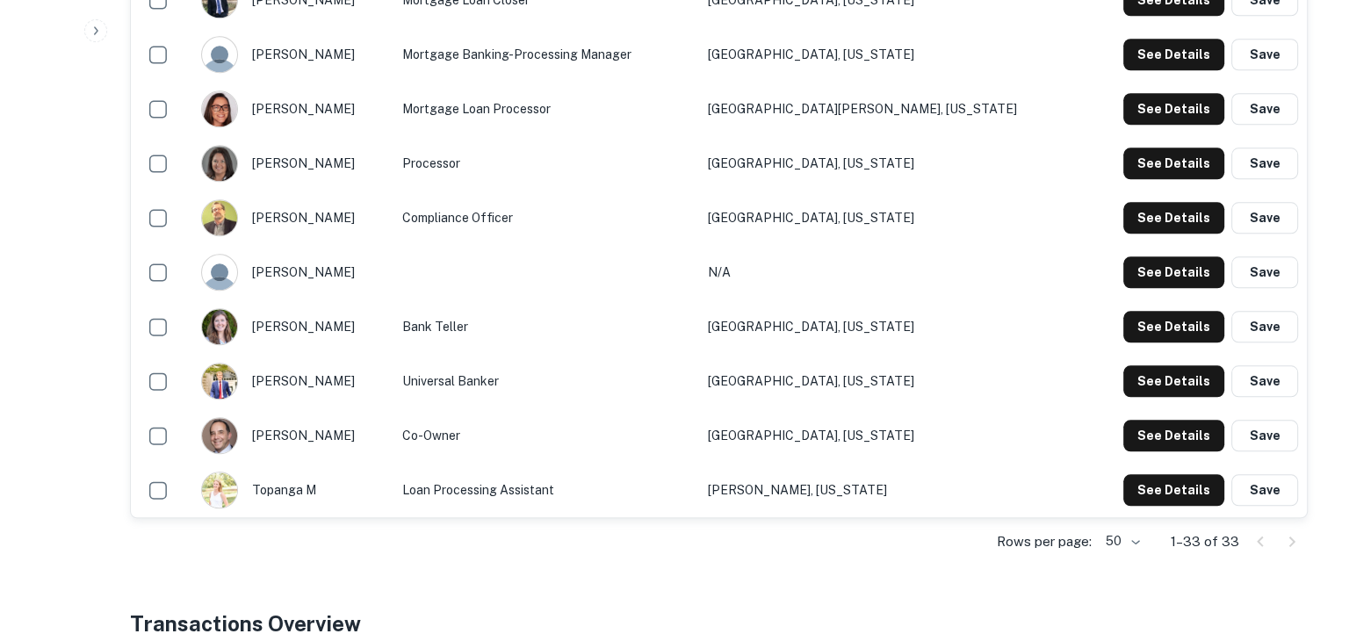
scroll to position [1762, 0]
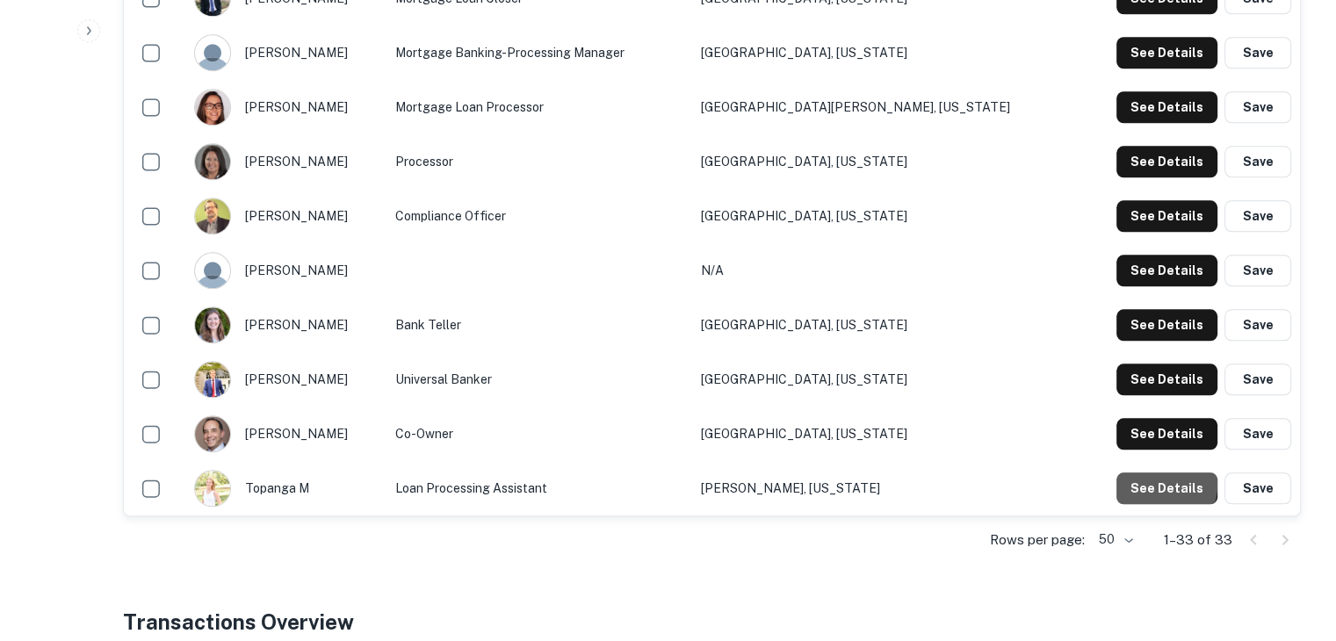
click at [1160, 484] on button "See Details" at bounding box center [1167, 489] width 101 height 32
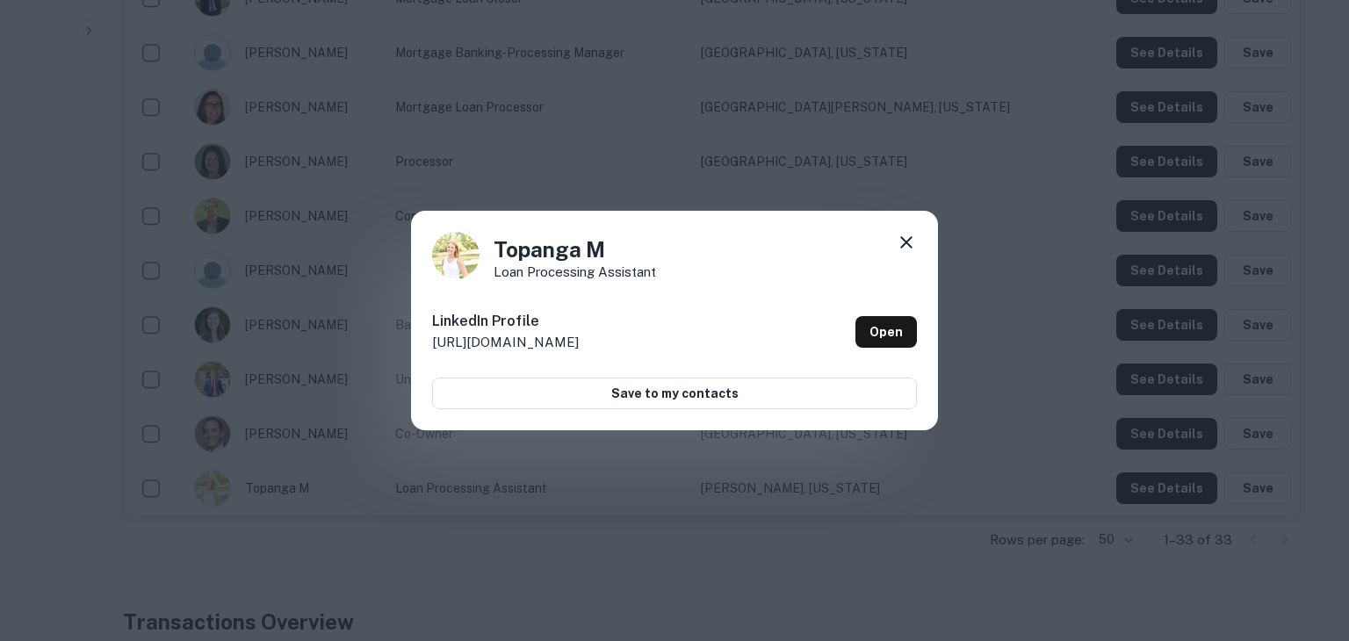
click at [910, 242] on icon at bounding box center [906, 242] width 21 height 21
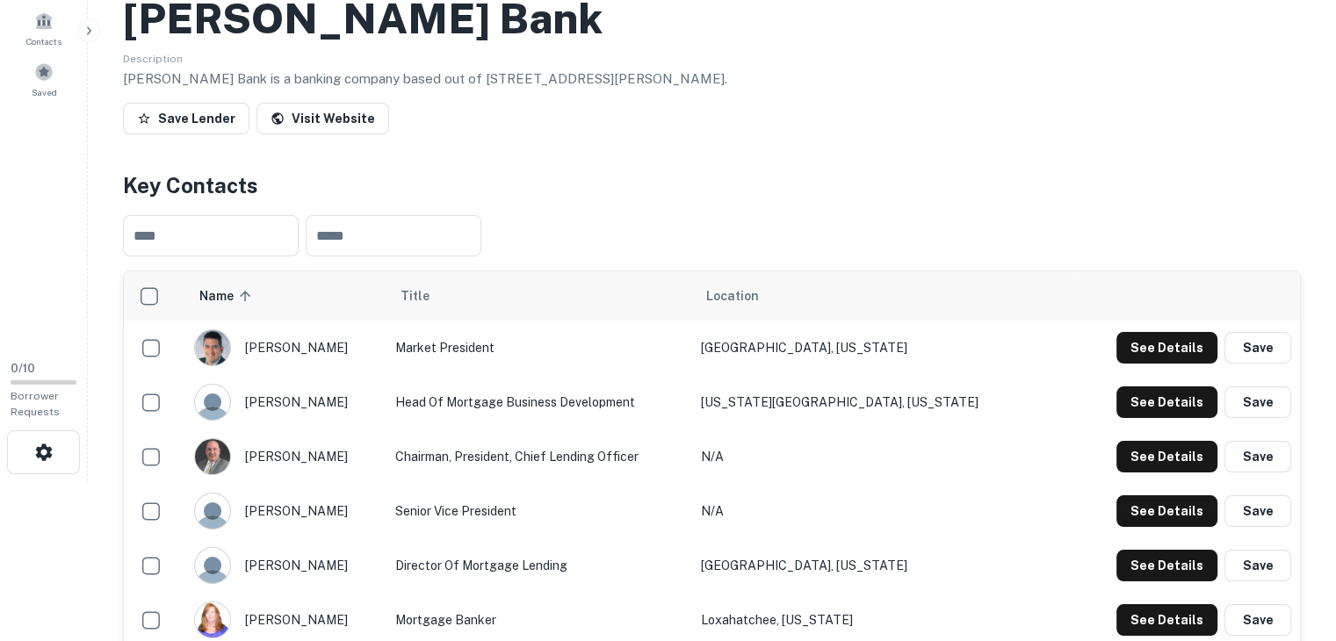
scroll to position [158, 0]
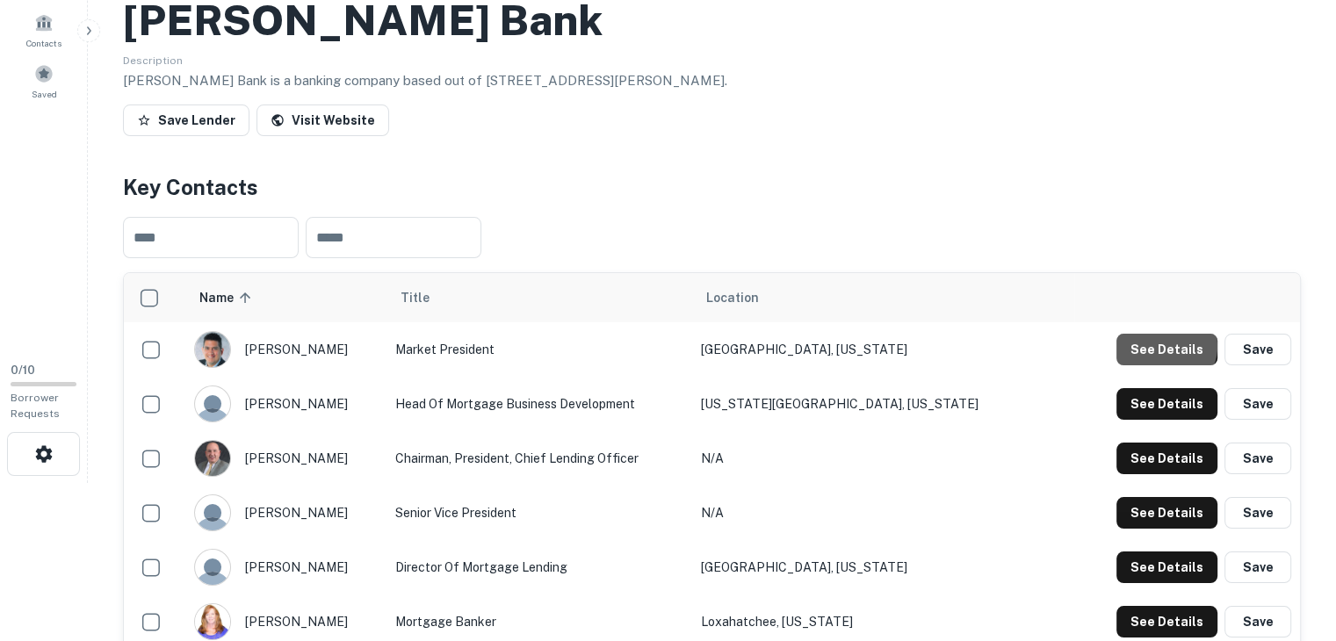
click at [1167, 346] on button "See Details" at bounding box center [1167, 350] width 101 height 32
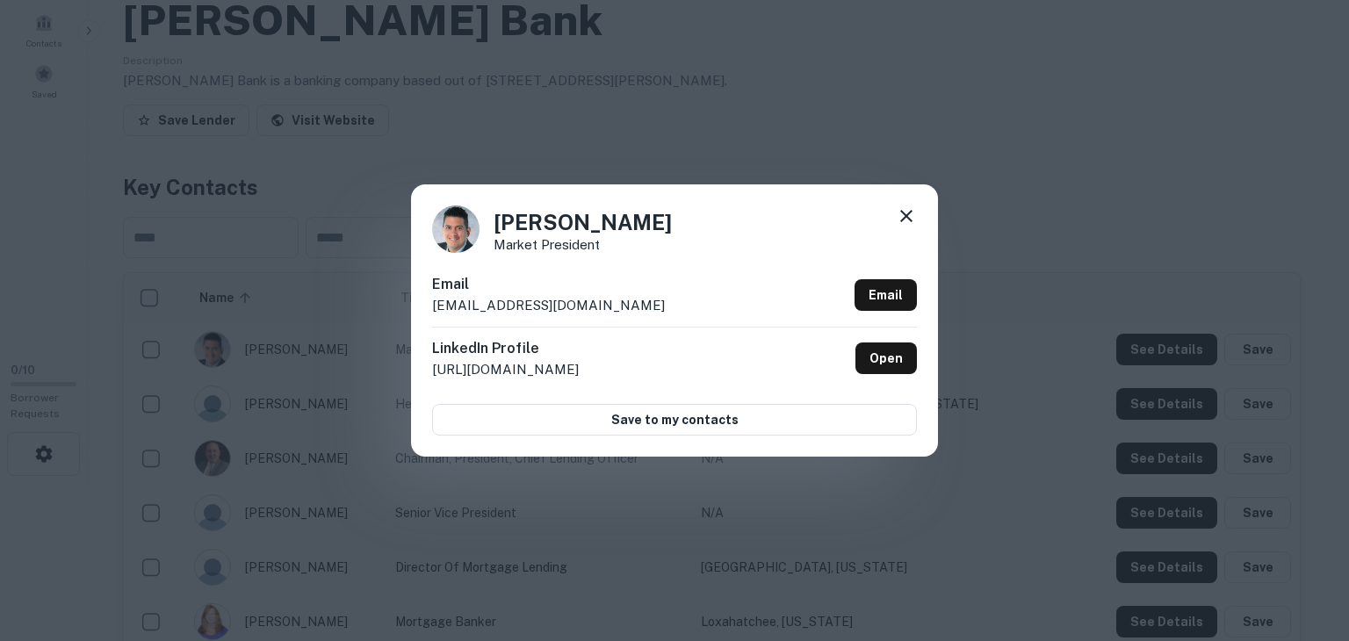
click at [903, 216] on icon at bounding box center [906, 216] width 21 height 21
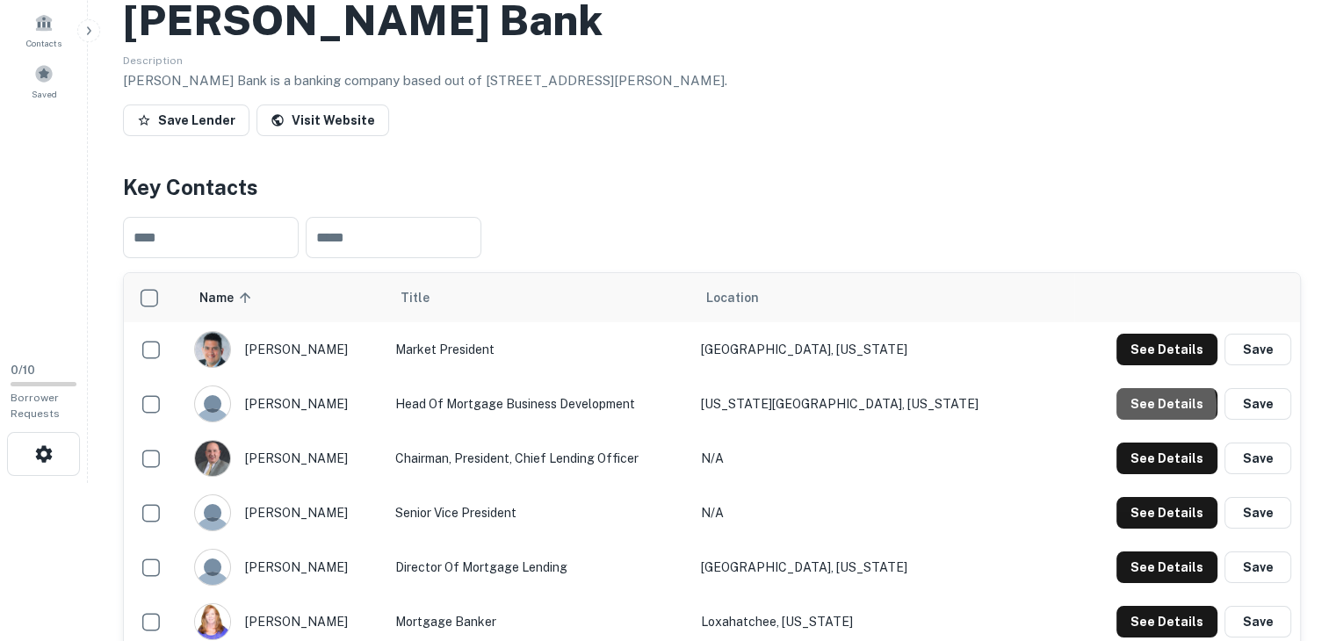
click at [1161, 406] on button "See Details" at bounding box center [1167, 404] width 101 height 32
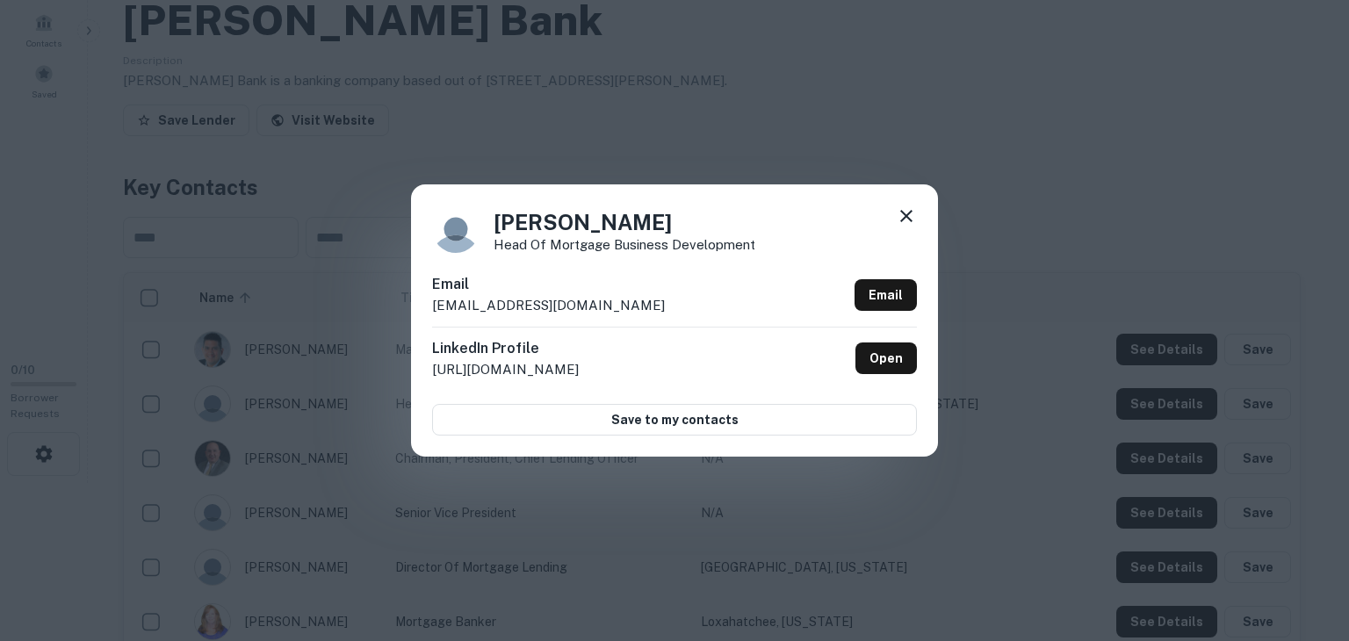
click at [910, 218] on icon at bounding box center [906, 216] width 21 height 21
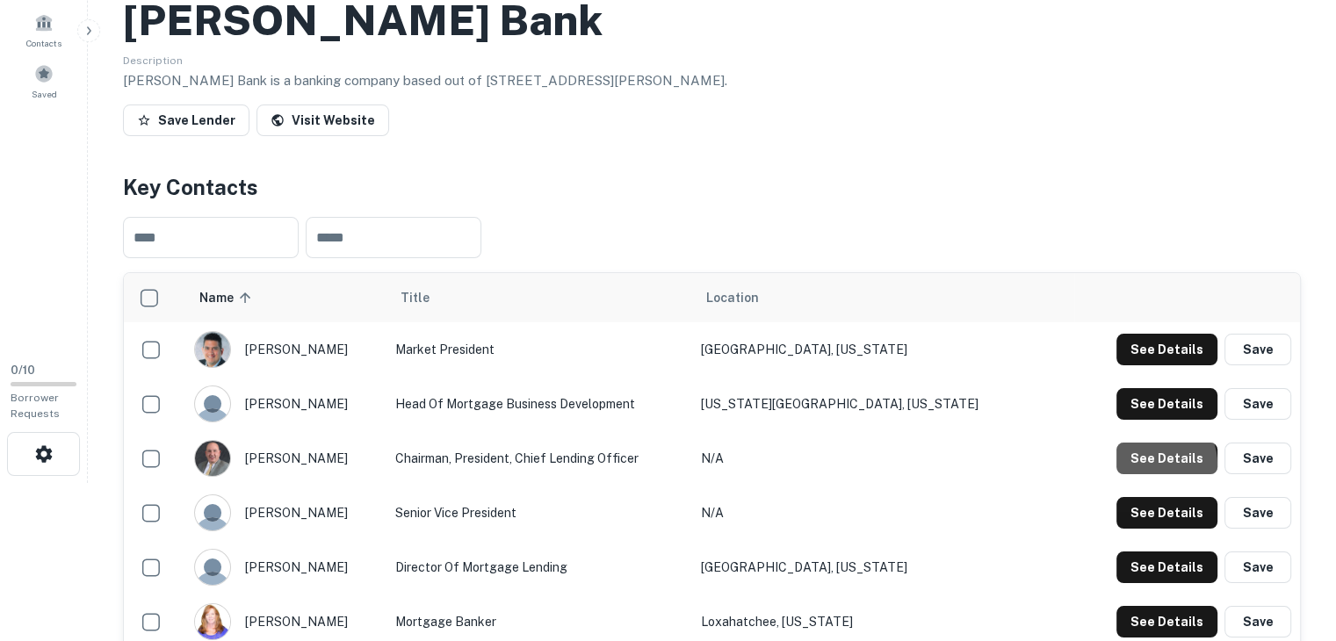
click at [1153, 465] on button "See Details" at bounding box center [1167, 459] width 101 height 32
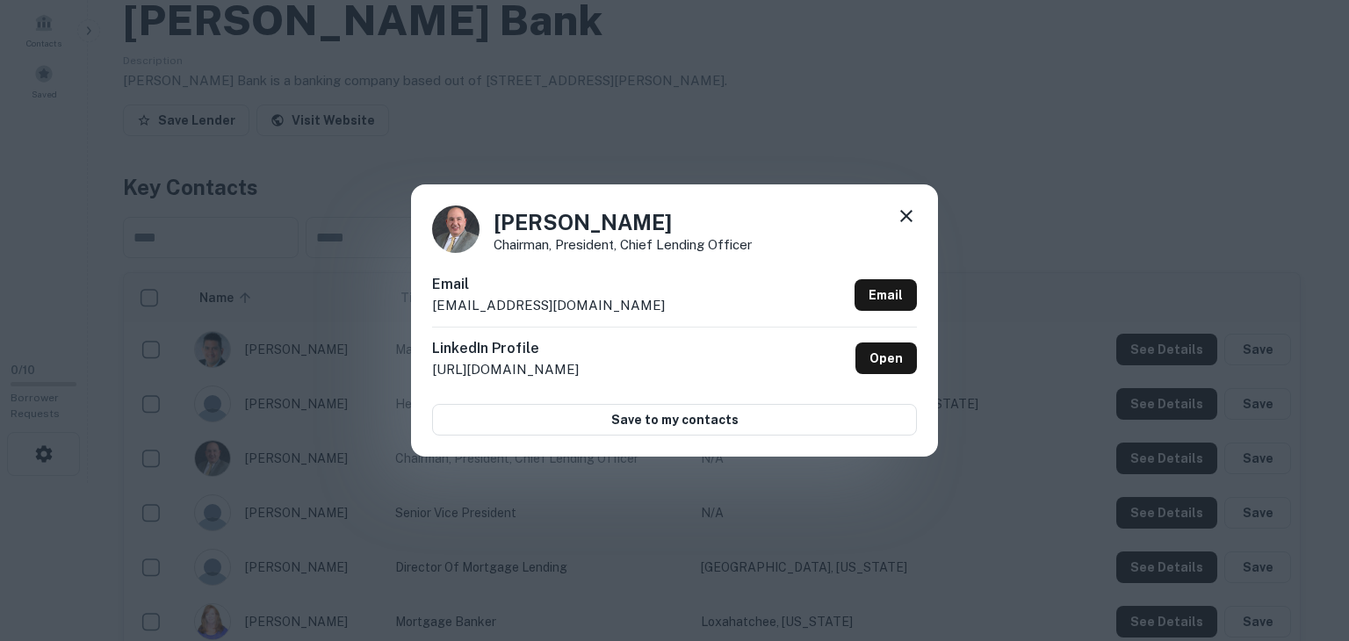
click at [903, 213] on icon at bounding box center [907, 216] width 12 height 12
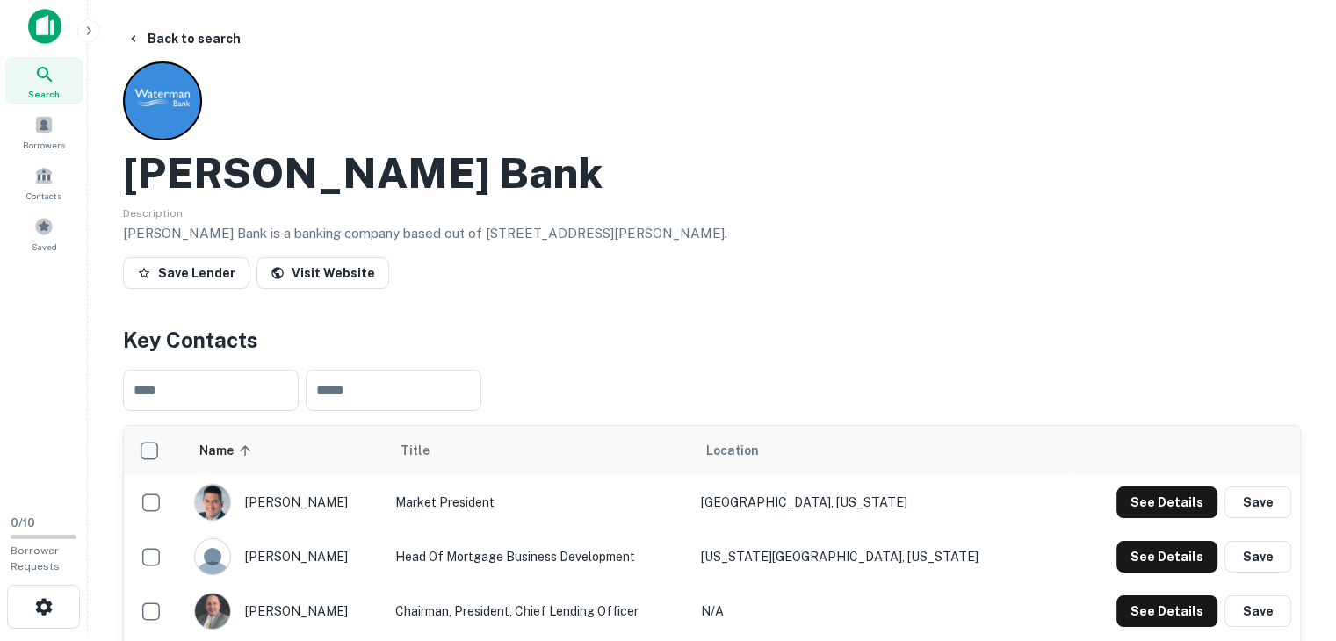
scroll to position [0, 0]
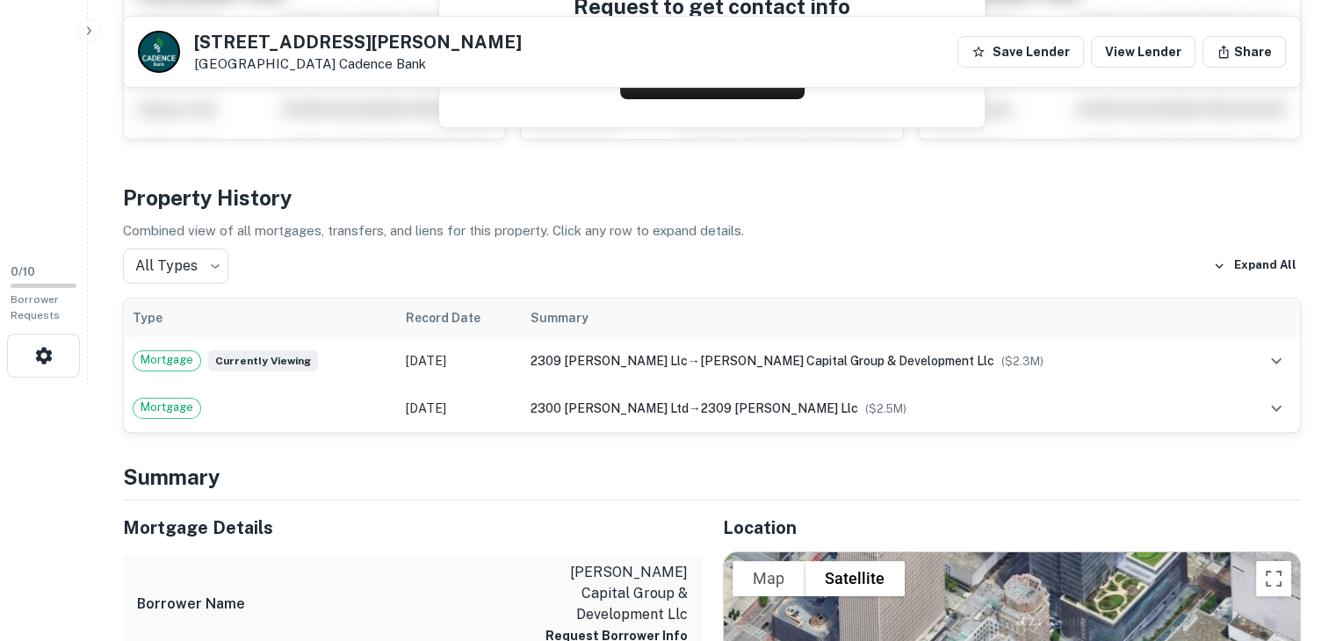
scroll to position [260, 0]
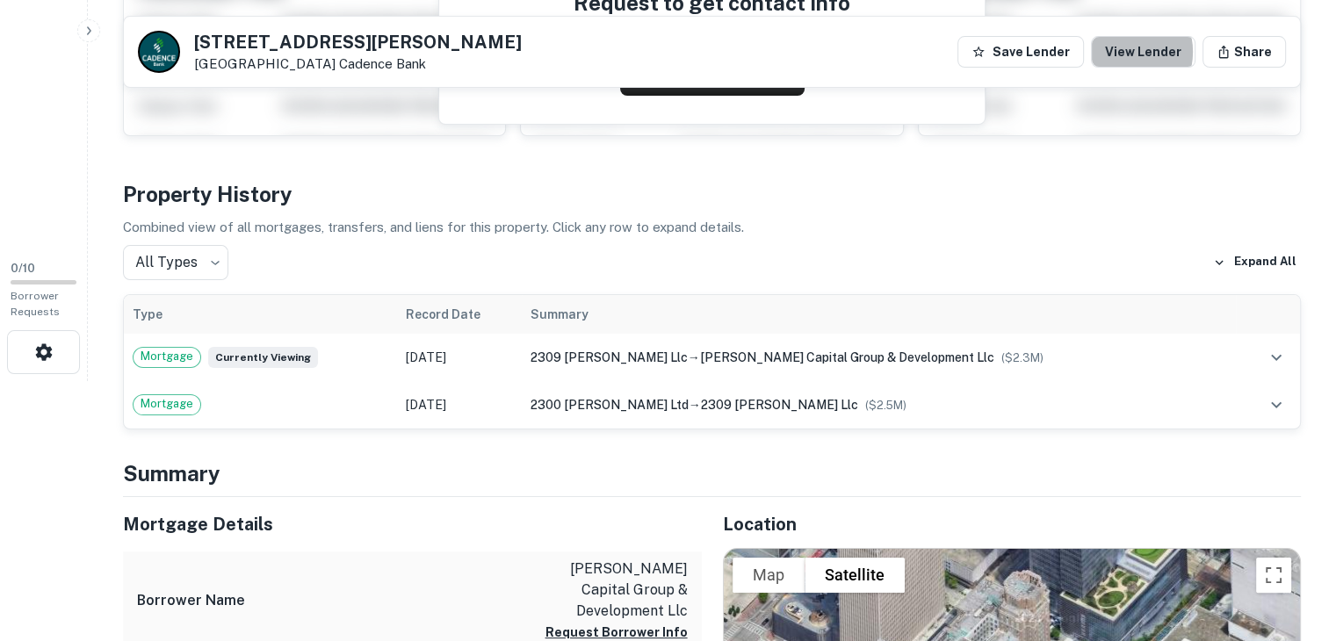
click at [1126, 52] on link "View Lender" at bounding box center [1143, 52] width 105 height 32
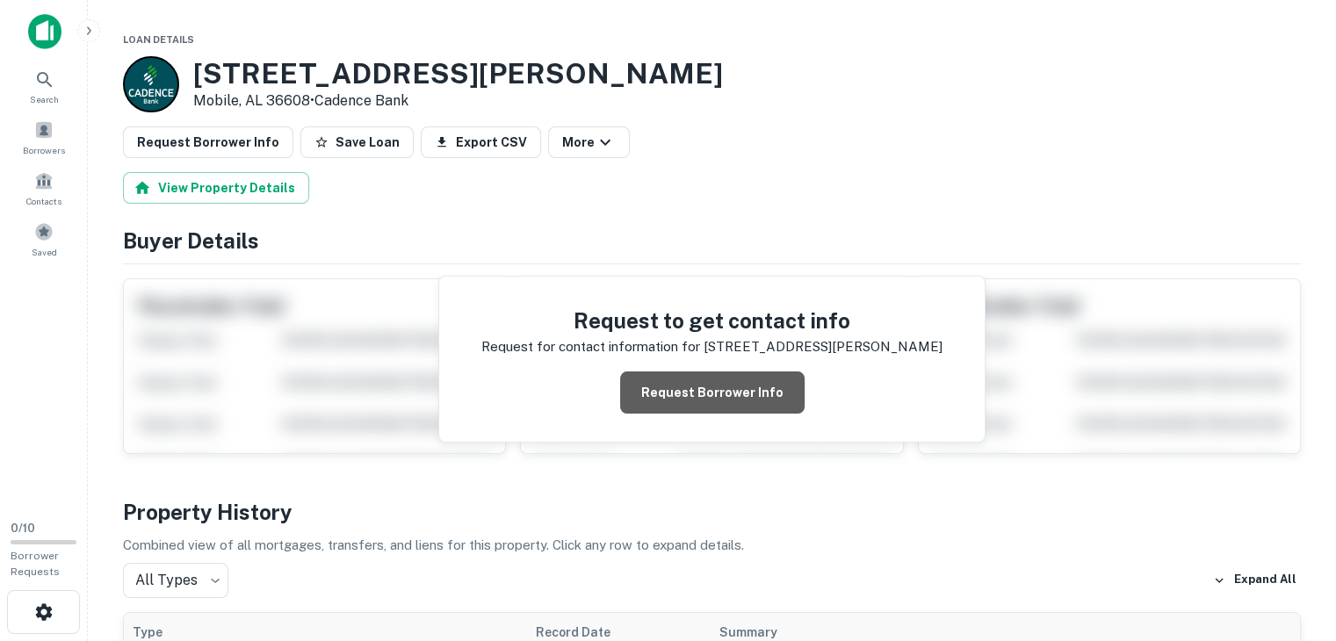
click at [754, 387] on button "Request Borrower Info" at bounding box center [712, 393] width 185 height 42
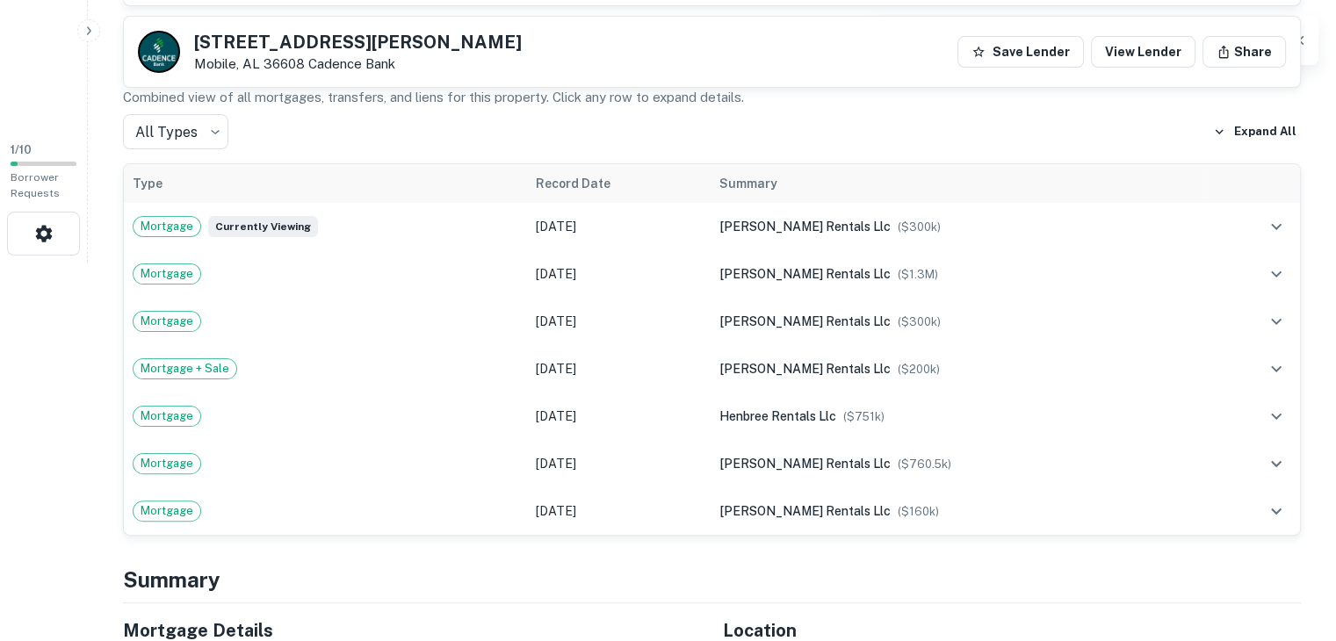
scroll to position [380, 0]
click at [1144, 50] on link "View Lender" at bounding box center [1143, 52] width 105 height 32
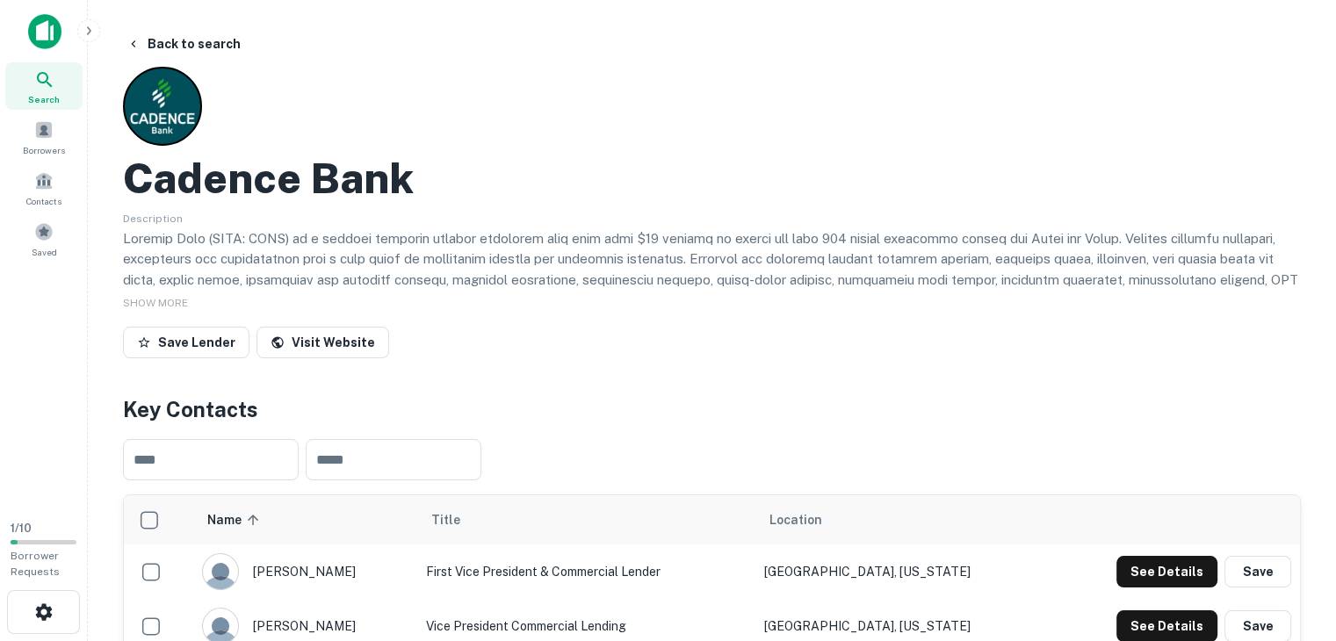
click at [133, 40] on icon "button" at bounding box center [134, 44] width 14 height 14
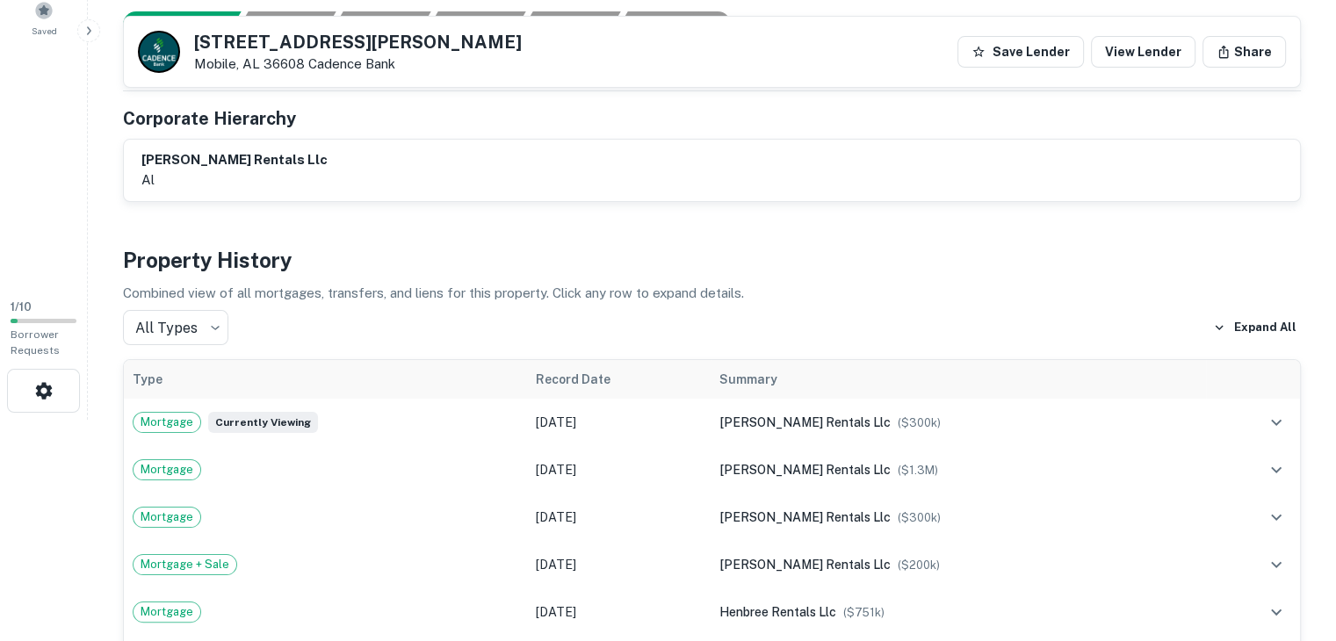
scroll to position [225, 0]
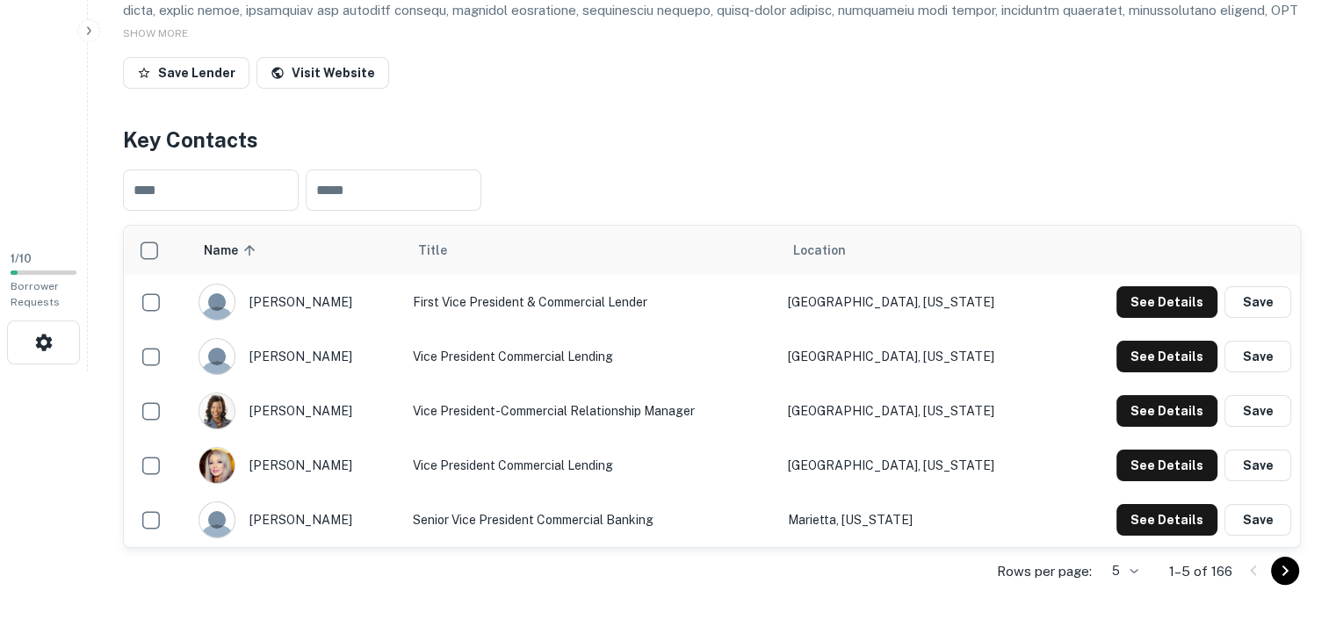
scroll to position [387, 0]
